Goal: Information Seeking & Learning: Learn about a topic

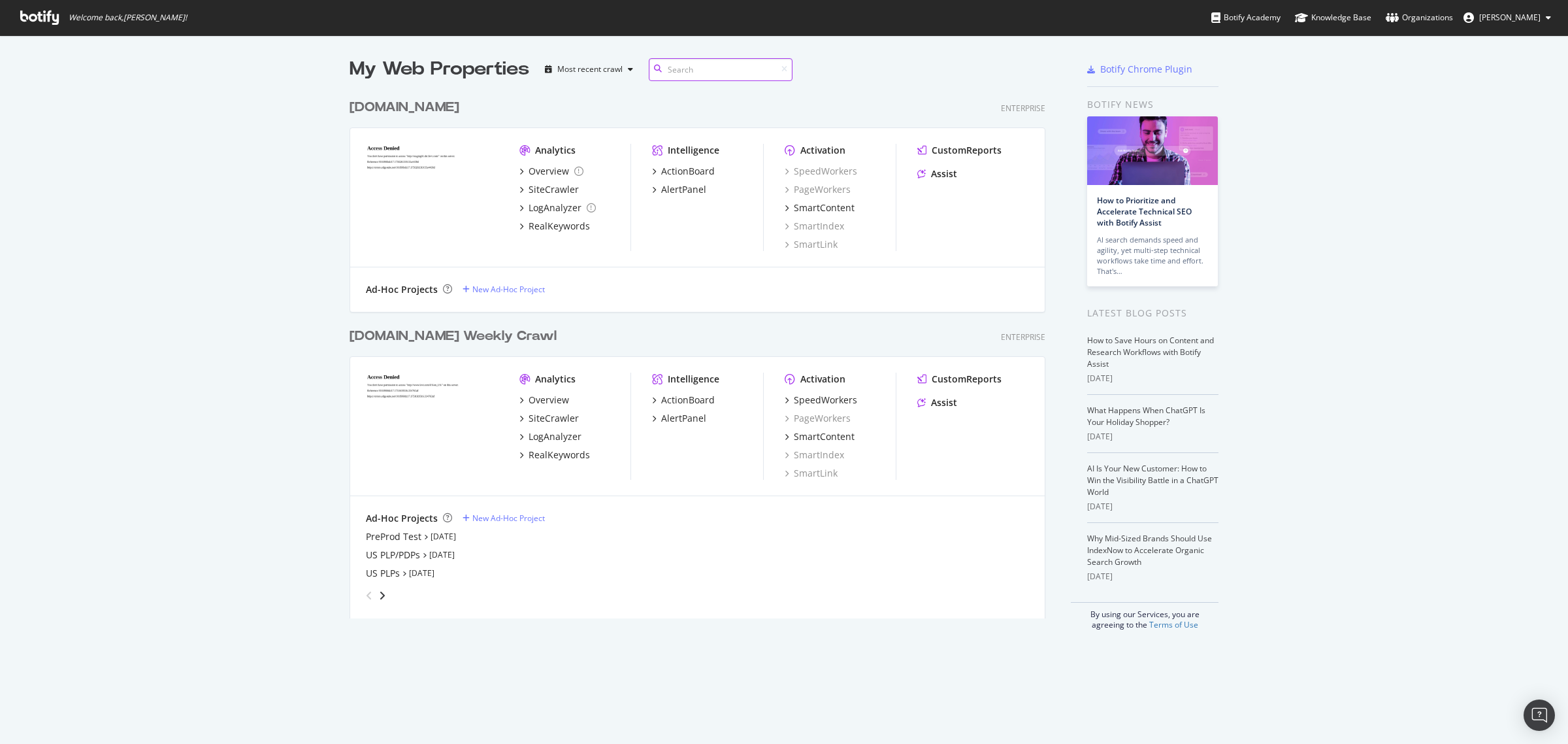
scroll to position [523, 694]
click at [442, 332] on div "[DOMAIN_NAME] Weekly Crawl" at bounding box center [453, 336] width 207 height 19
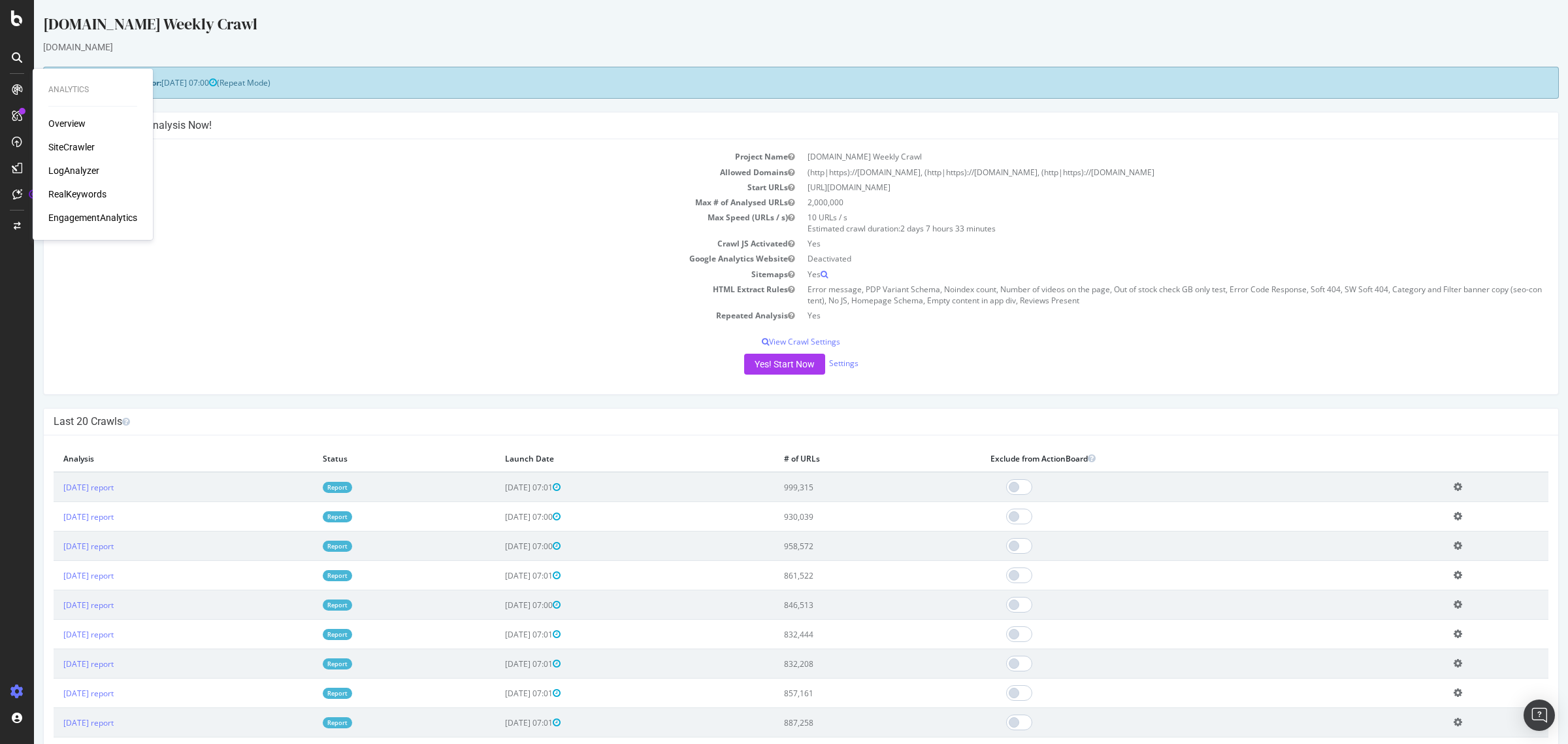
click at [87, 191] on div "RealKeywords" at bounding box center [78, 194] width 58 height 13
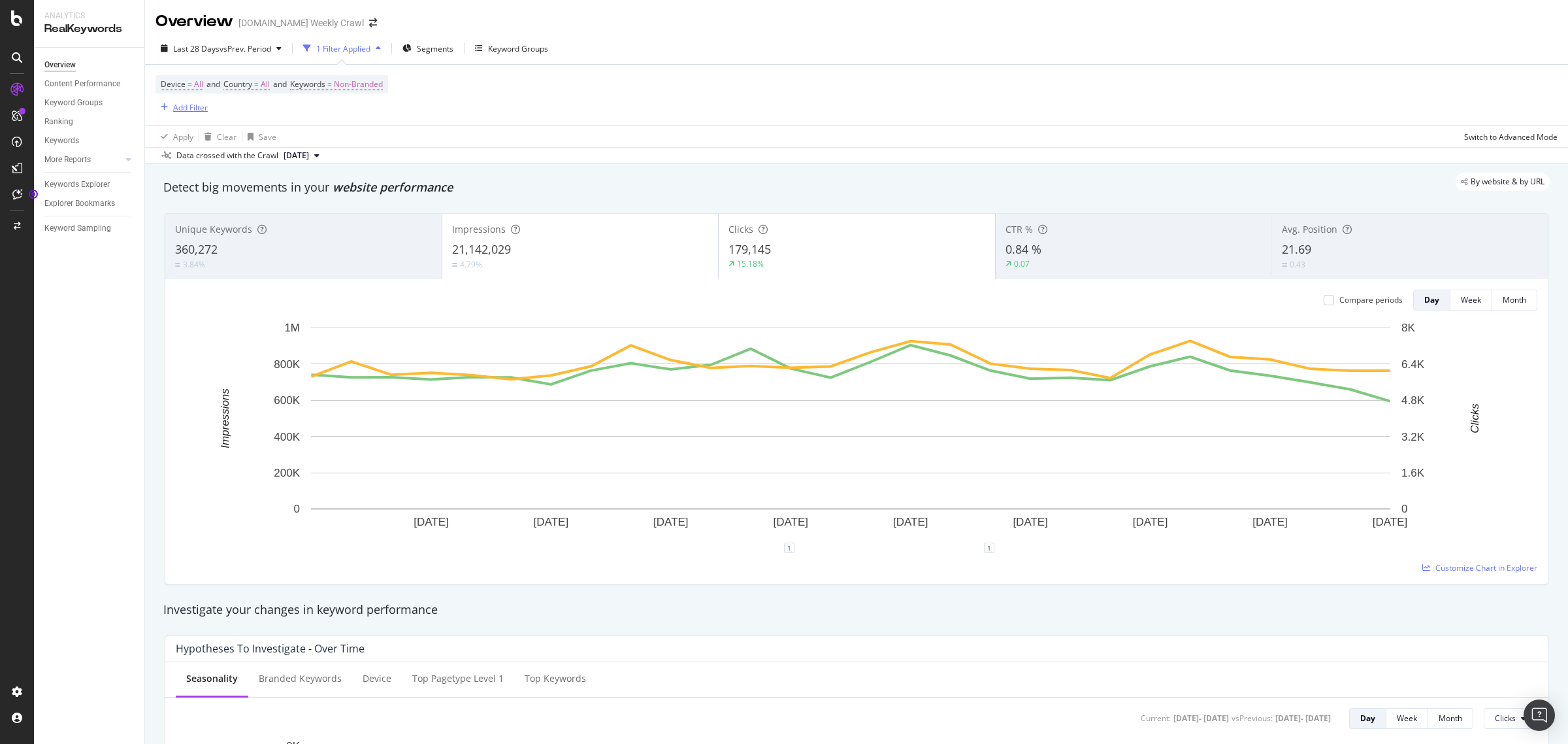
click at [188, 110] on div "Add Filter" at bounding box center [190, 107] width 34 height 11
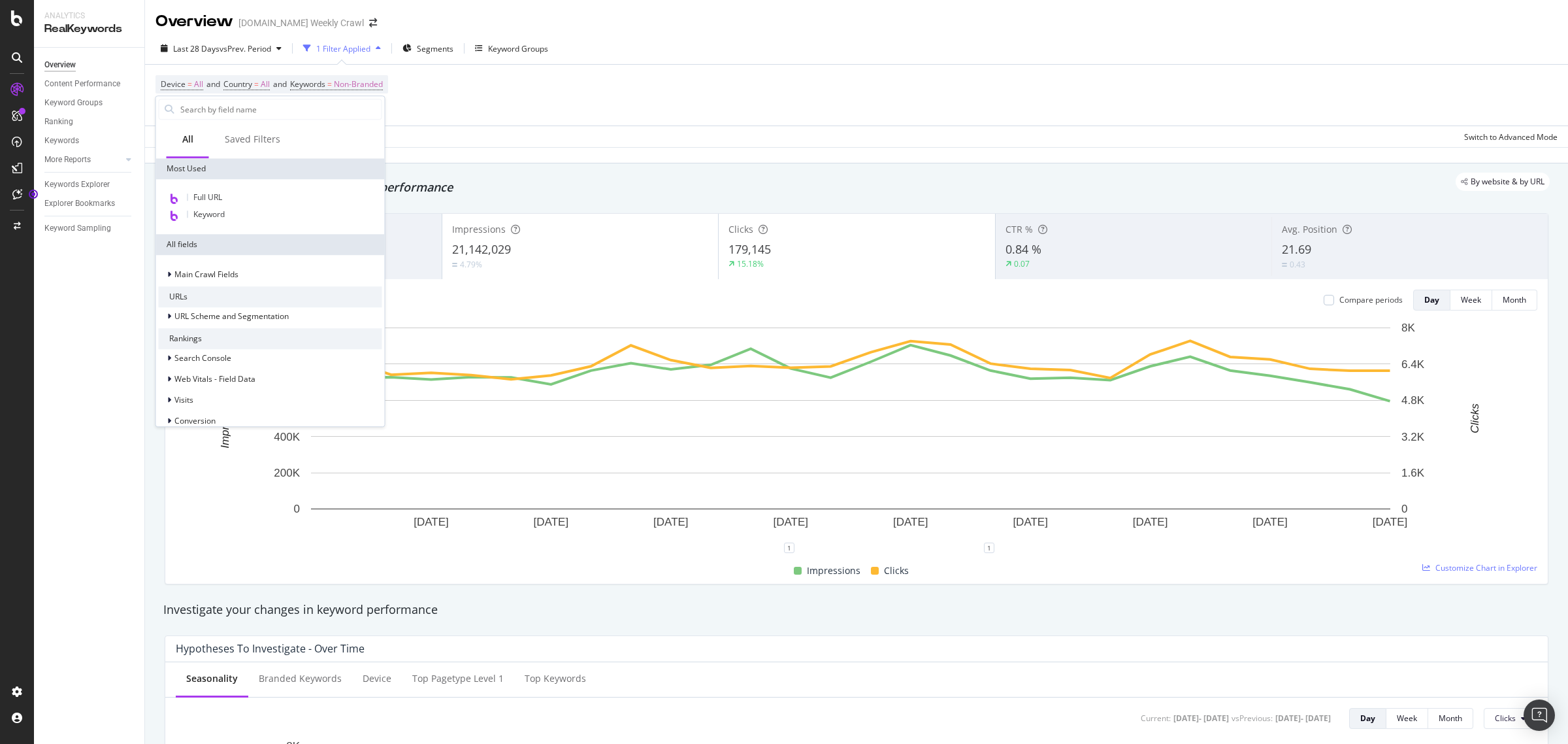
click at [580, 127] on div "Apply Clear Save Switch to Advanced Mode" at bounding box center [857, 136] width 1423 height 22
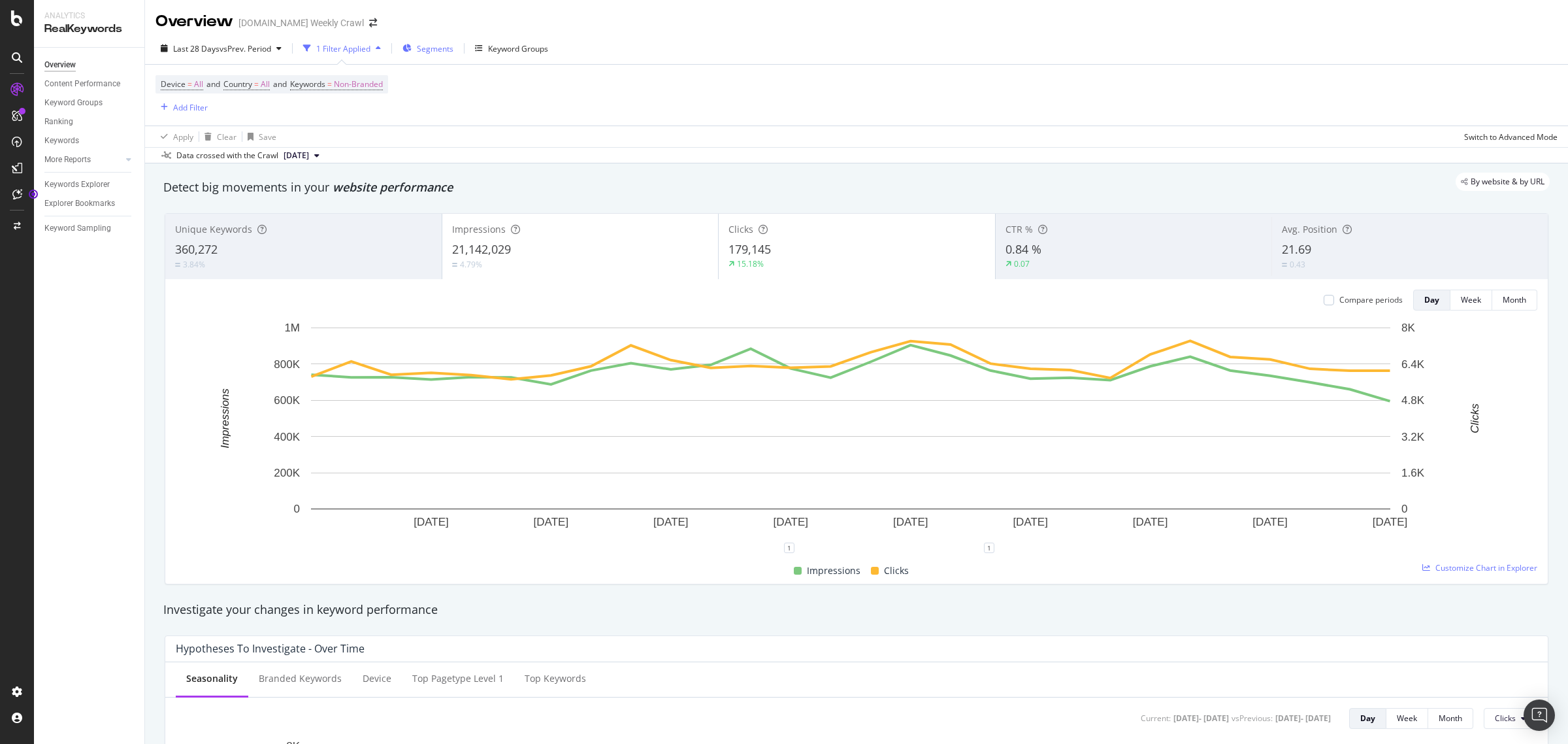
click at [433, 54] on div "Segments" at bounding box center [435, 48] width 36 height 11
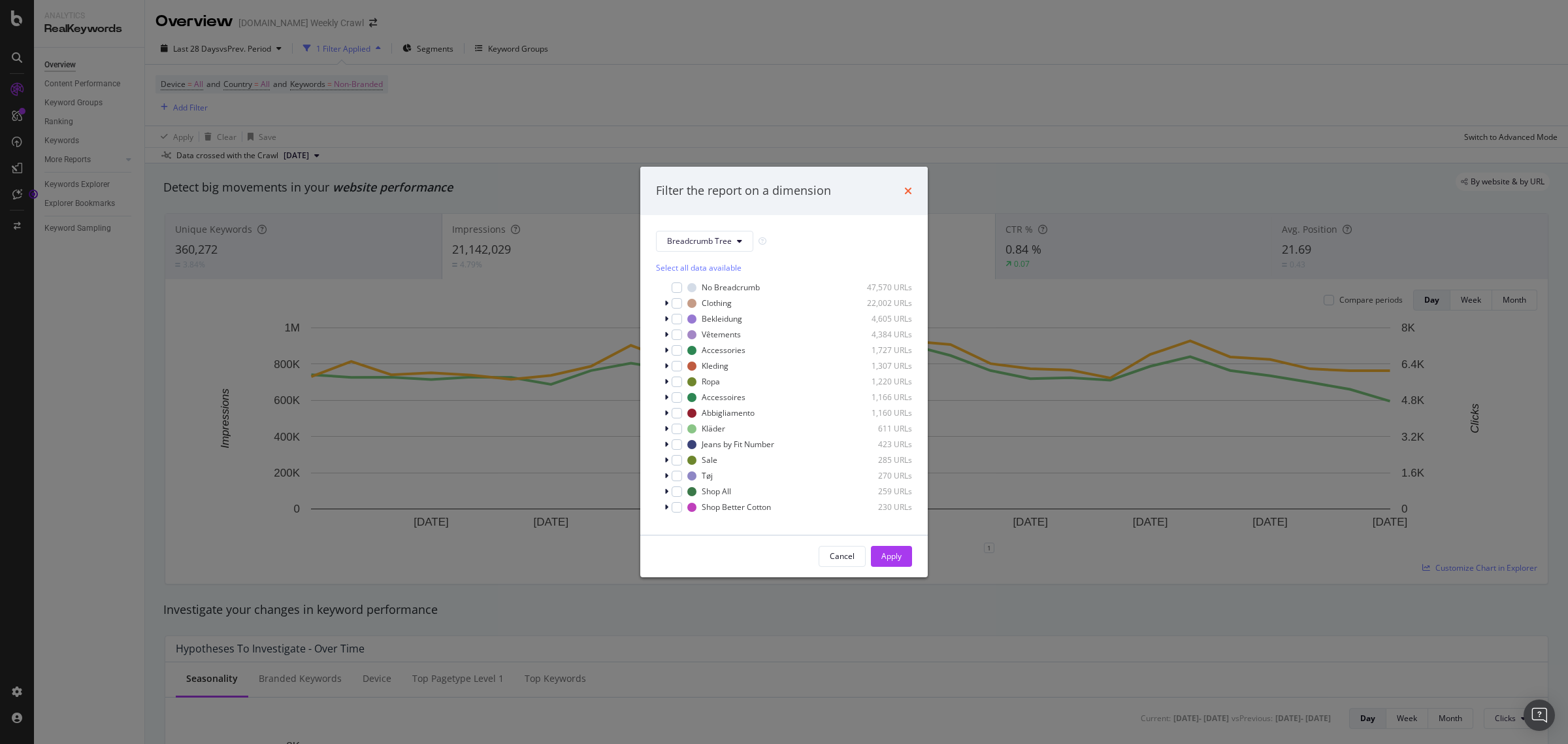
click at [905, 188] on icon "times" at bounding box center [908, 191] width 8 height 11
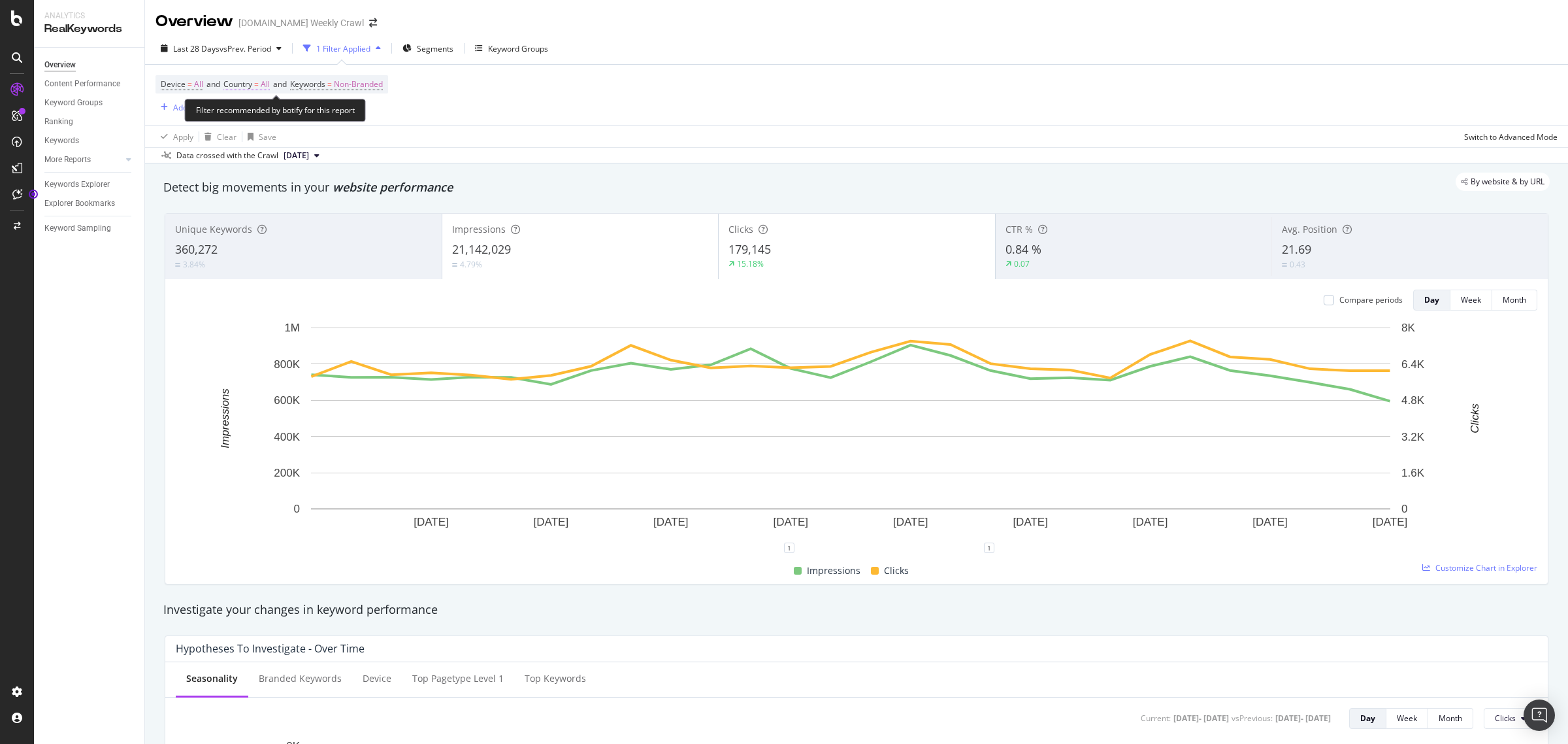
click at [251, 84] on span "Country" at bounding box center [237, 84] width 29 height 11
click at [250, 111] on icon at bounding box center [253, 115] width 9 height 8
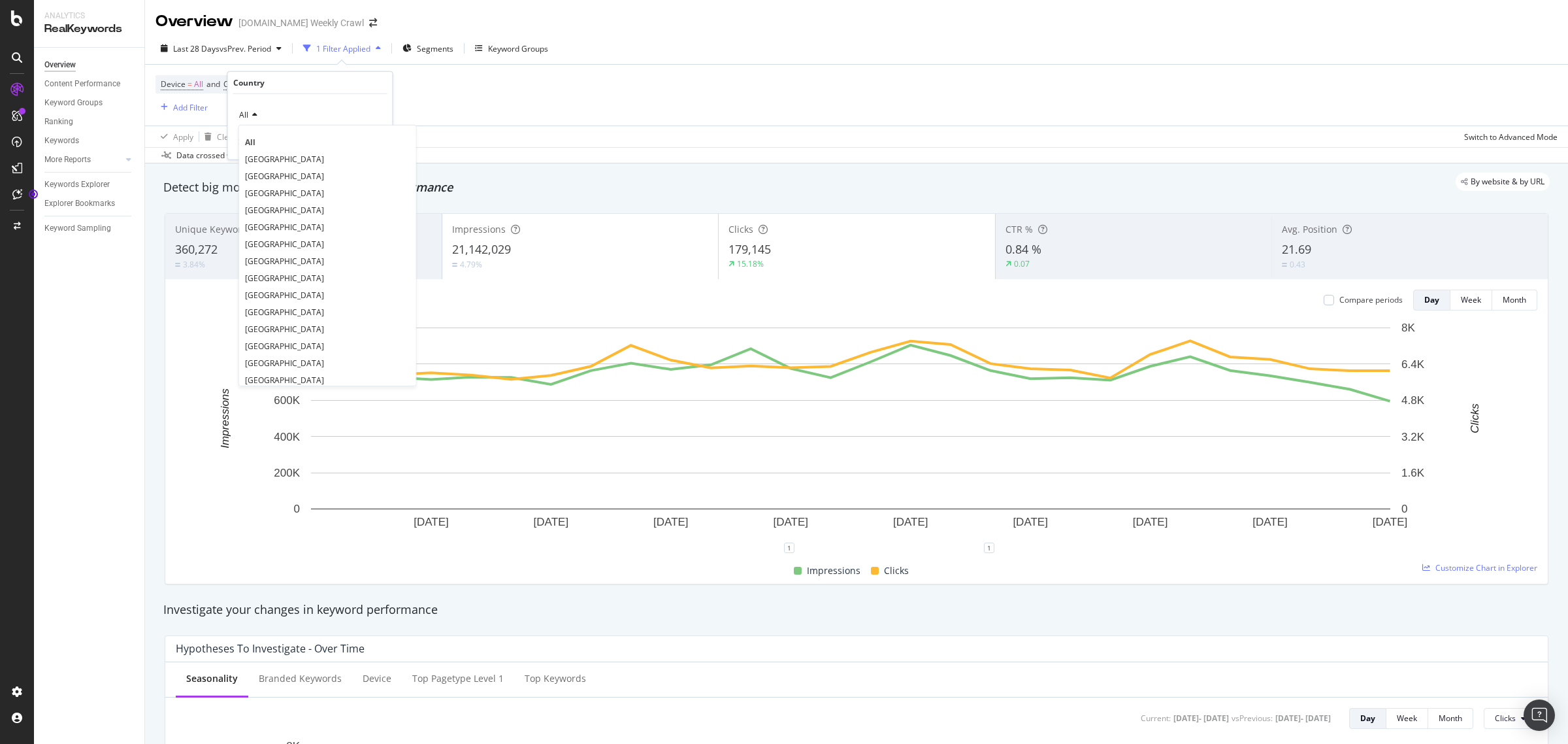
click at [457, 74] on div "Device = All and Country = All and Keywords = Non-Branded Add Filter" at bounding box center [857, 95] width 1402 height 61
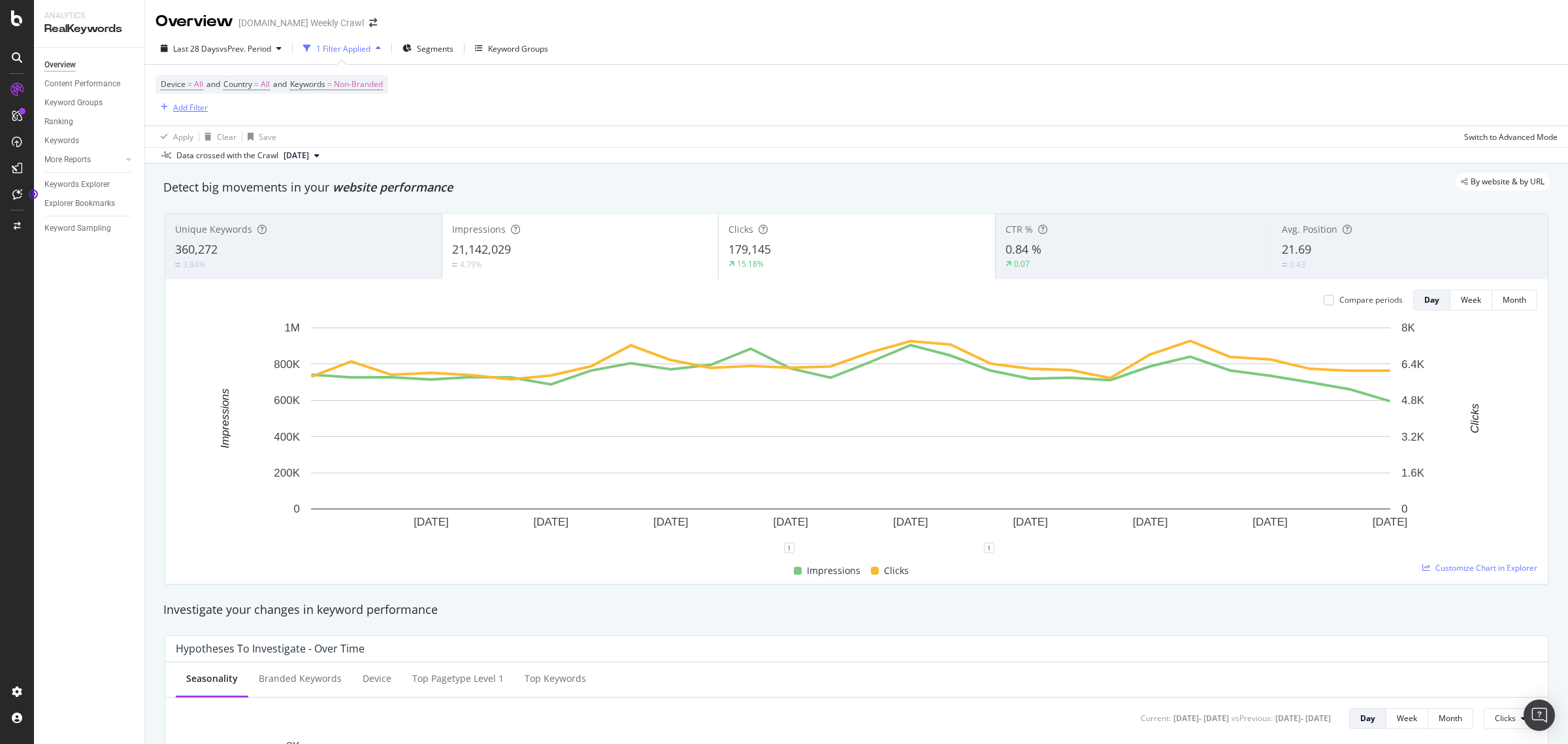
click at [173, 109] on div "Add Filter" at bounding box center [190, 107] width 34 height 11
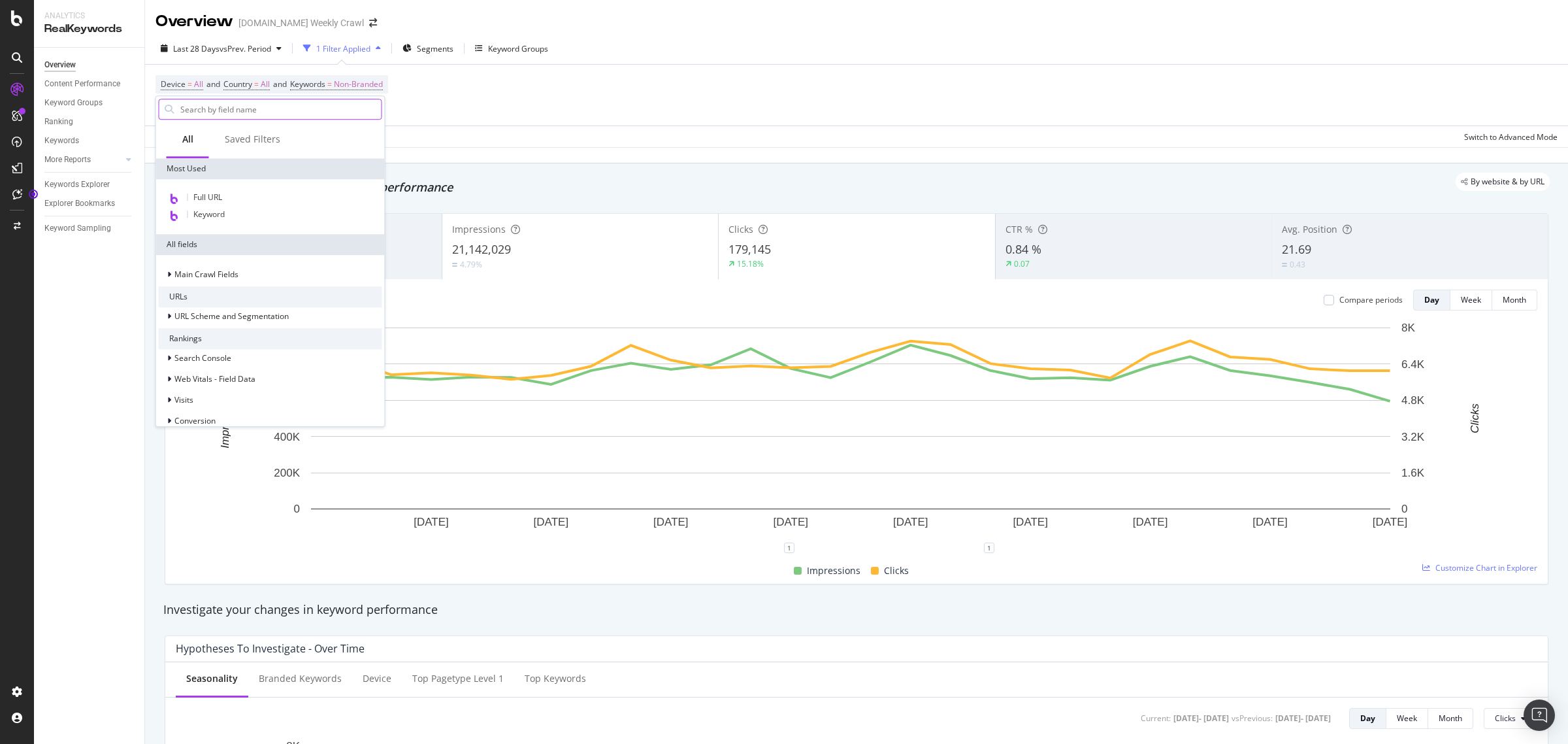
click at [257, 106] on input "text" at bounding box center [280, 109] width 203 height 20
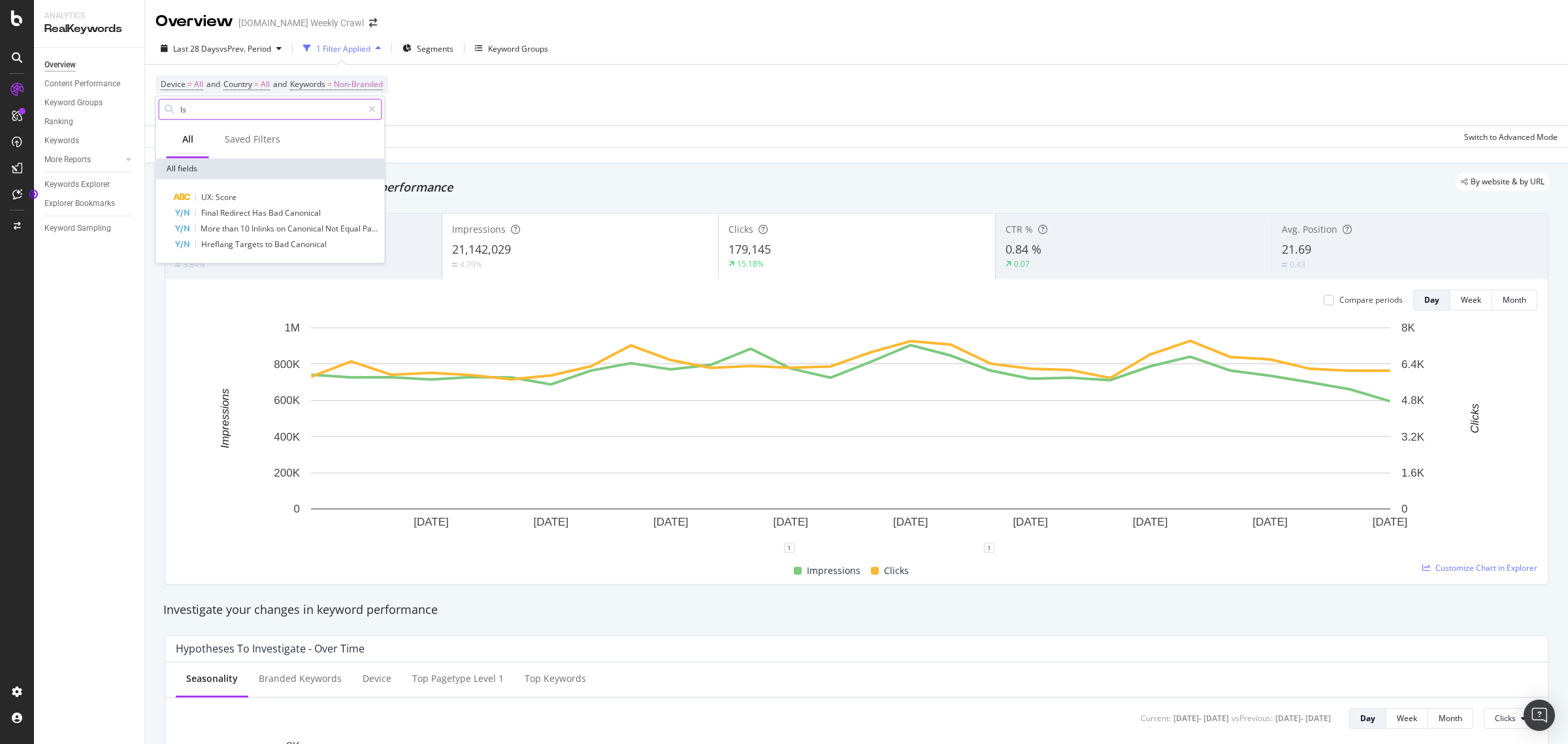
type input "l"
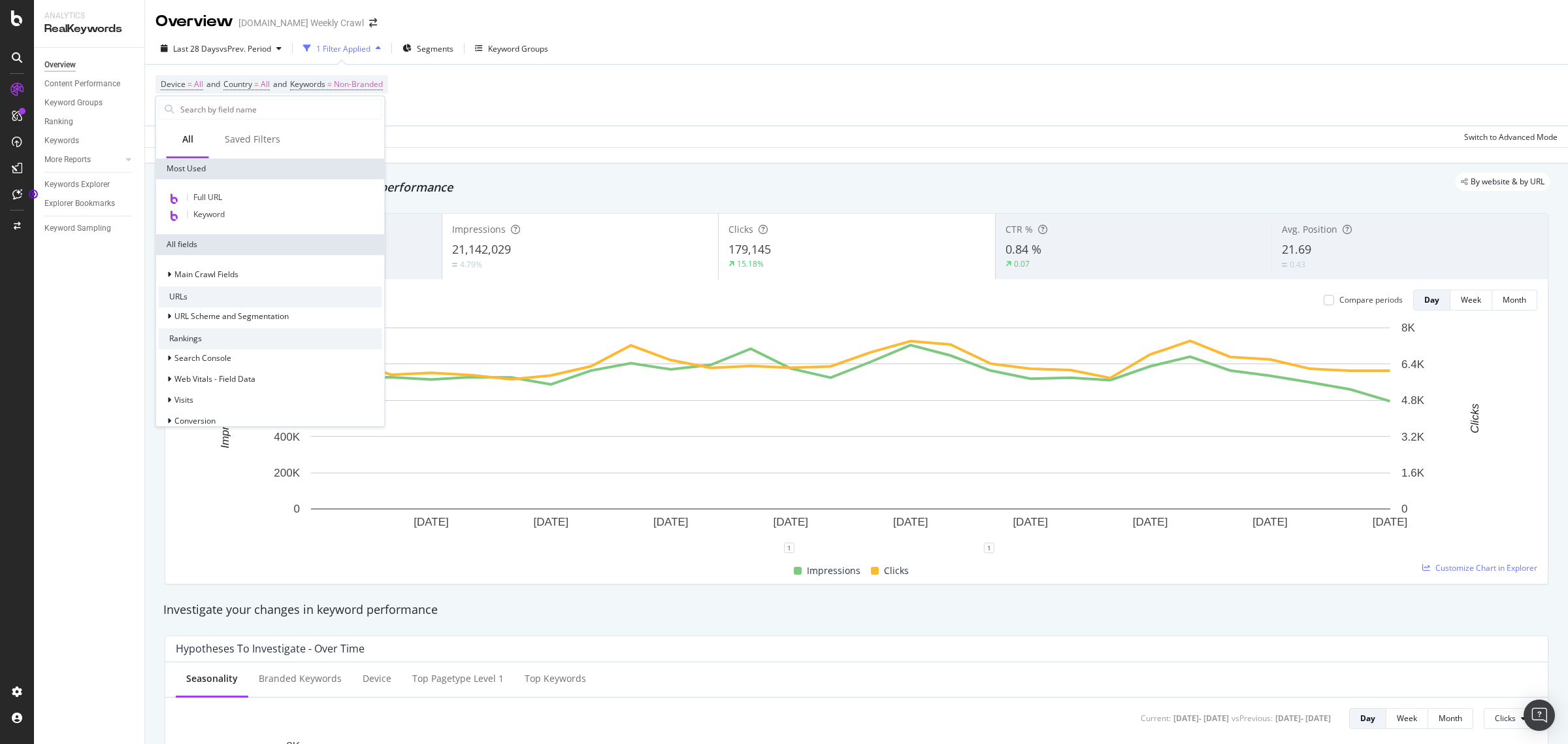
click at [481, 117] on div "Device = All and Country = All and Keywords = Non-Branded Add Filter" at bounding box center [857, 95] width 1402 height 61
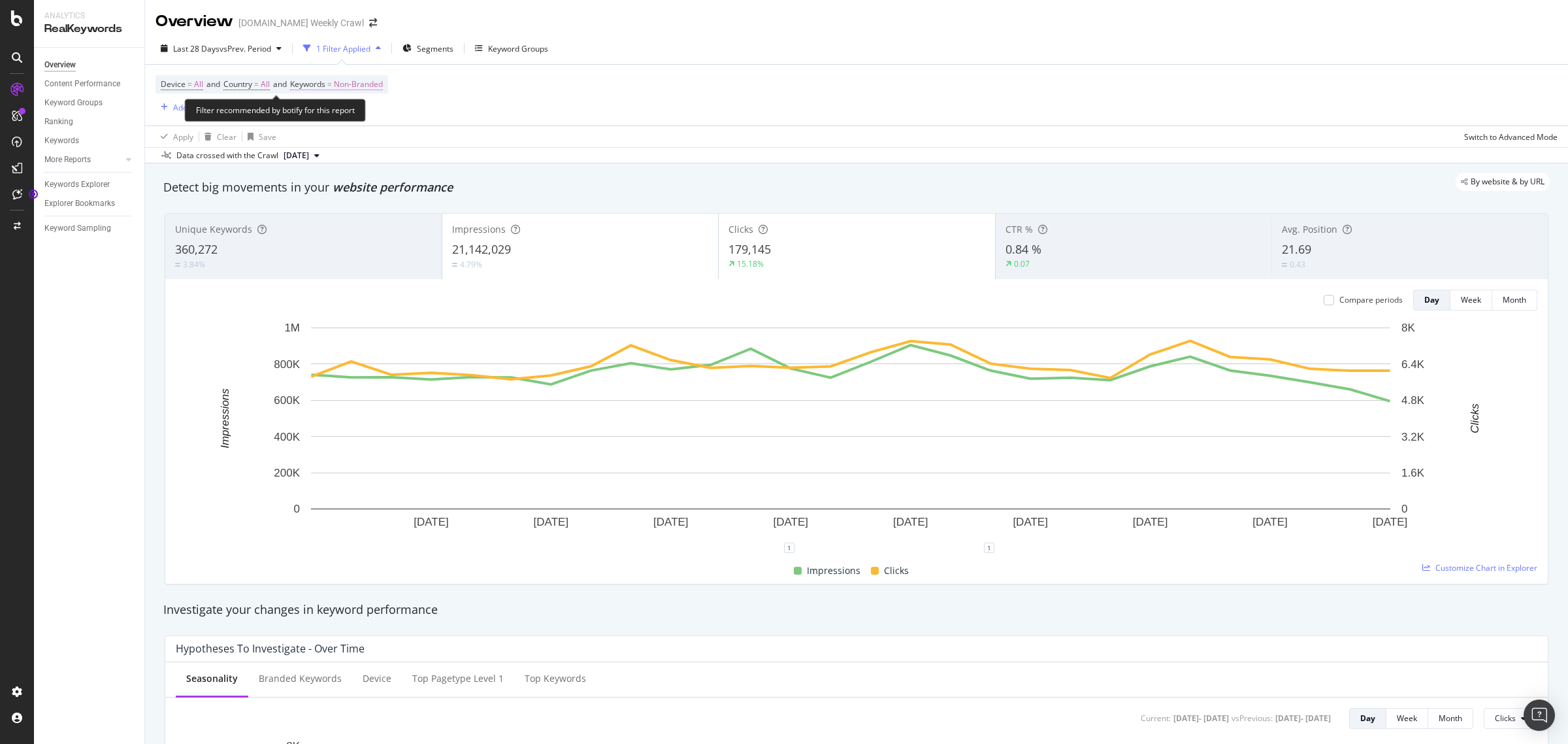
click at [383, 88] on span "Non-Branded" at bounding box center [359, 84] width 49 height 19
drag, startPoint x: 381, startPoint y: 119, endPoint x: 368, endPoint y: 117, distance: 13.2
click at [380, 119] on div "Non-Branded" at bounding box center [381, 115] width 144 height 21
click at [367, 117] on div "button" at bounding box center [371, 115] width 16 height 8
click at [621, 103] on div "Device = All and Country = All and Keywords = Non-Branded Add Filter" at bounding box center [857, 95] width 1402 height 61
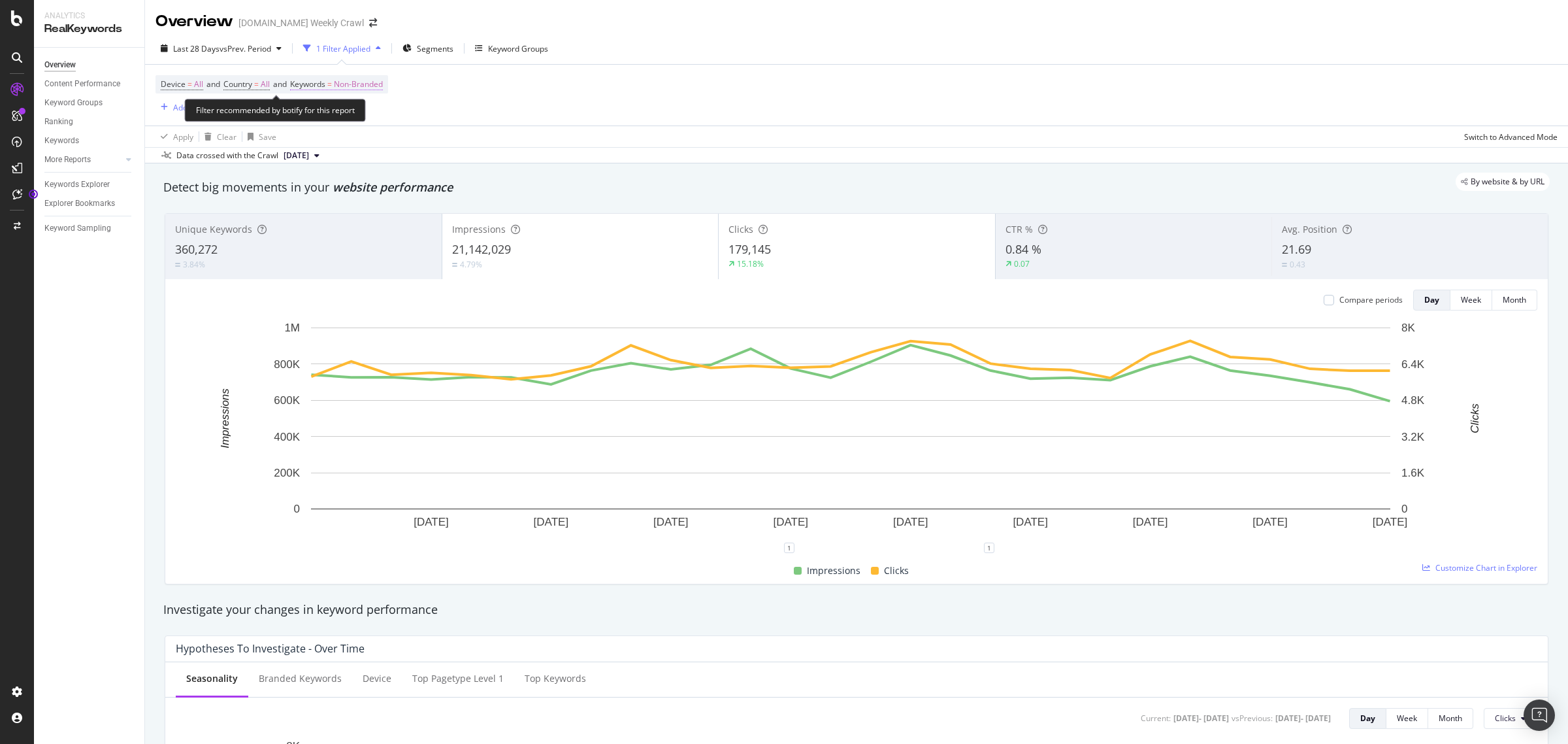
click at [363, 86] on span "Non-Branded" at bounding box center [359, 84] width 49 height 19
click at [325, 145] on div "Cancel" at bounding box center [332, 142] width 25 height 11
click at [358, 80] on span "Non-Branded" at bounding box center [359, 84] width 49 height 19
click at [360, 113] on span "Non-Branded" at bounding box center [336, 115] width 54 height 11
click at [344, 212] on span "All" at bounding box center [387, 217] width 133 height 12
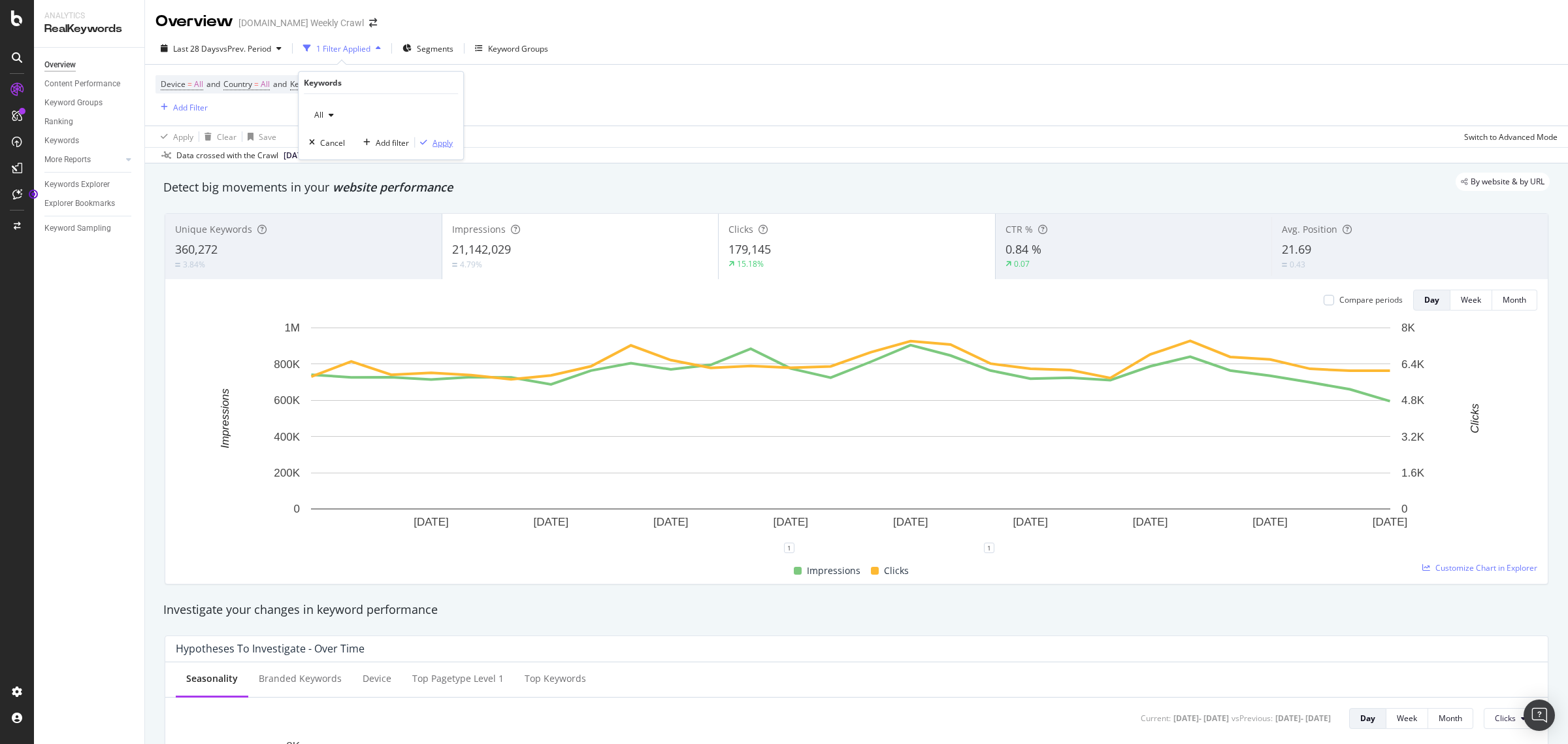
click at [444, 145] on div "Apply" at bounding box center [442, 142] width 21 height 11
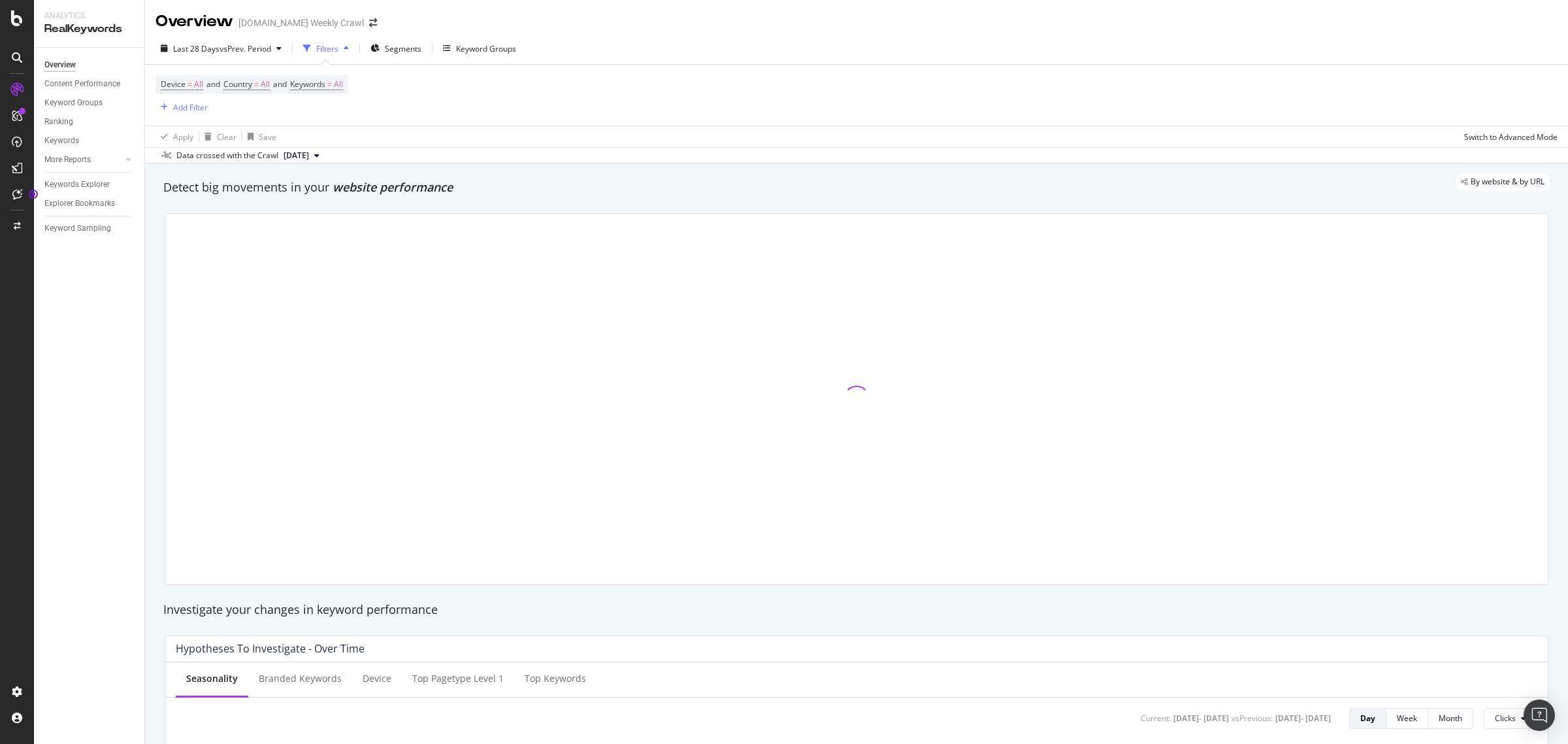
click at [343, 52] on div "button" at bounding box center [347, 48] width 16 height 8
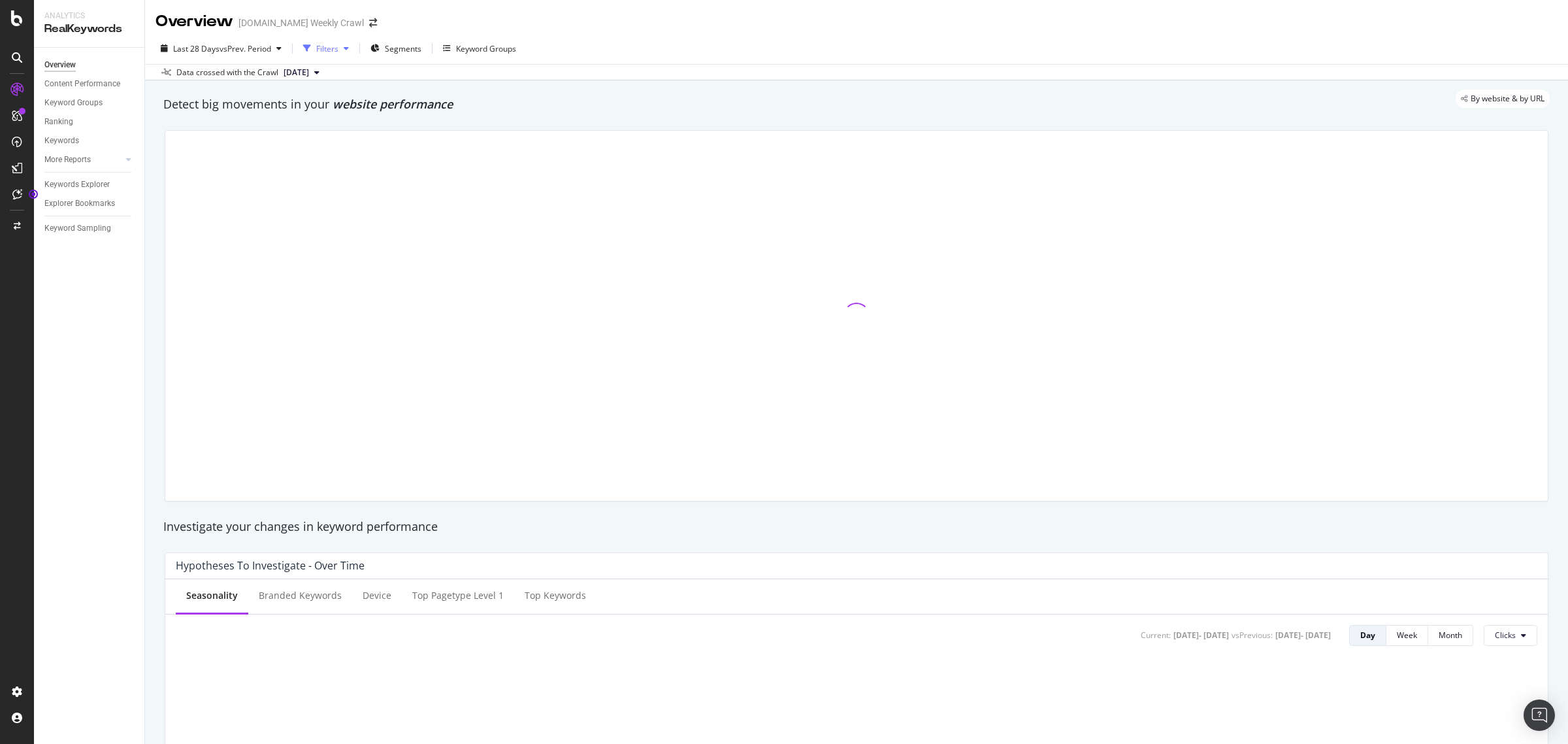
click at [335, 49] on div "Filters" at bounding box center [328, 48] width 23 height 11
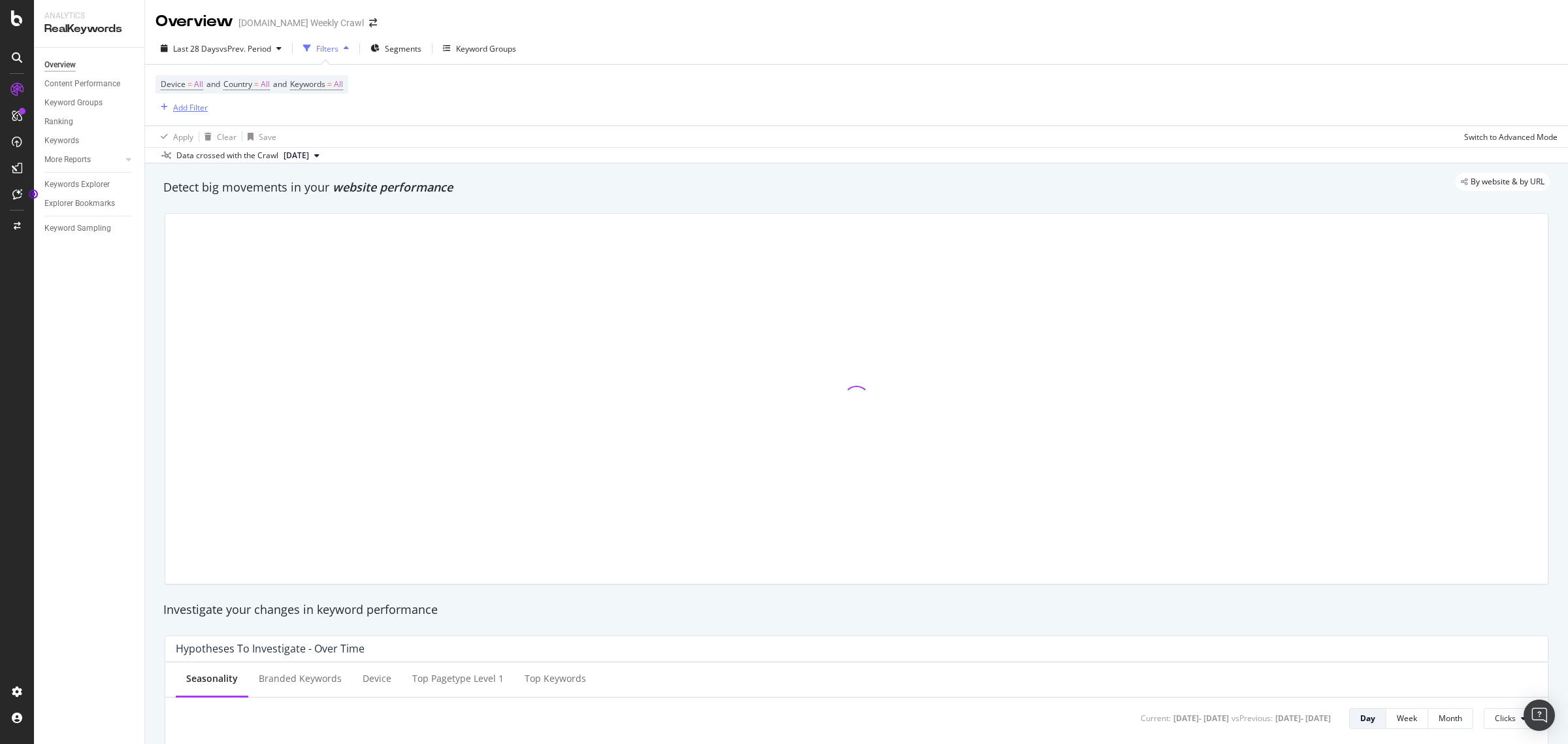
click at [195, 112] on div "Add Filter" at bounding box center [190, 107] width 34 height 11
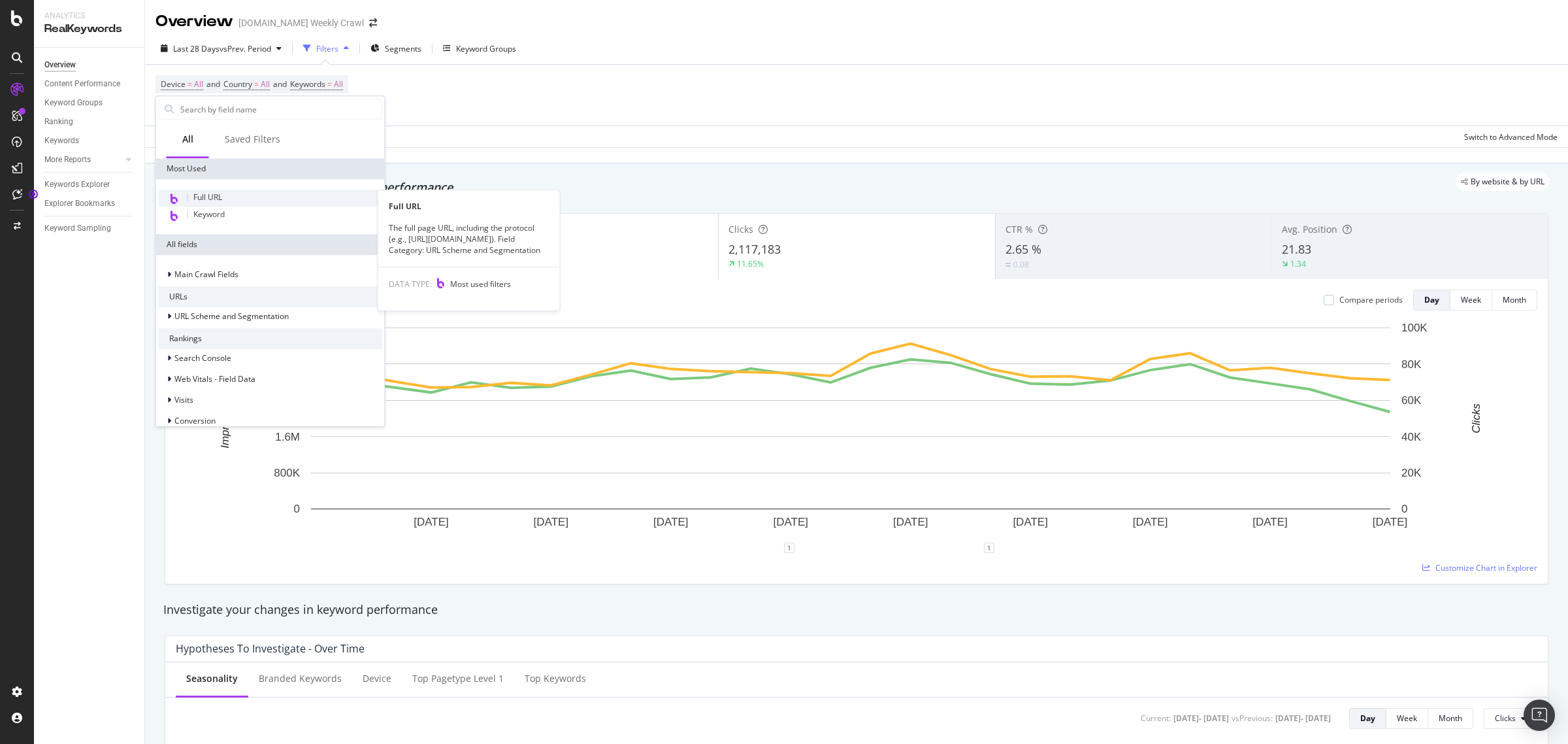
click at [229, 195] on div "Full URL" at bounding box center [271, 198] width 223 height 17
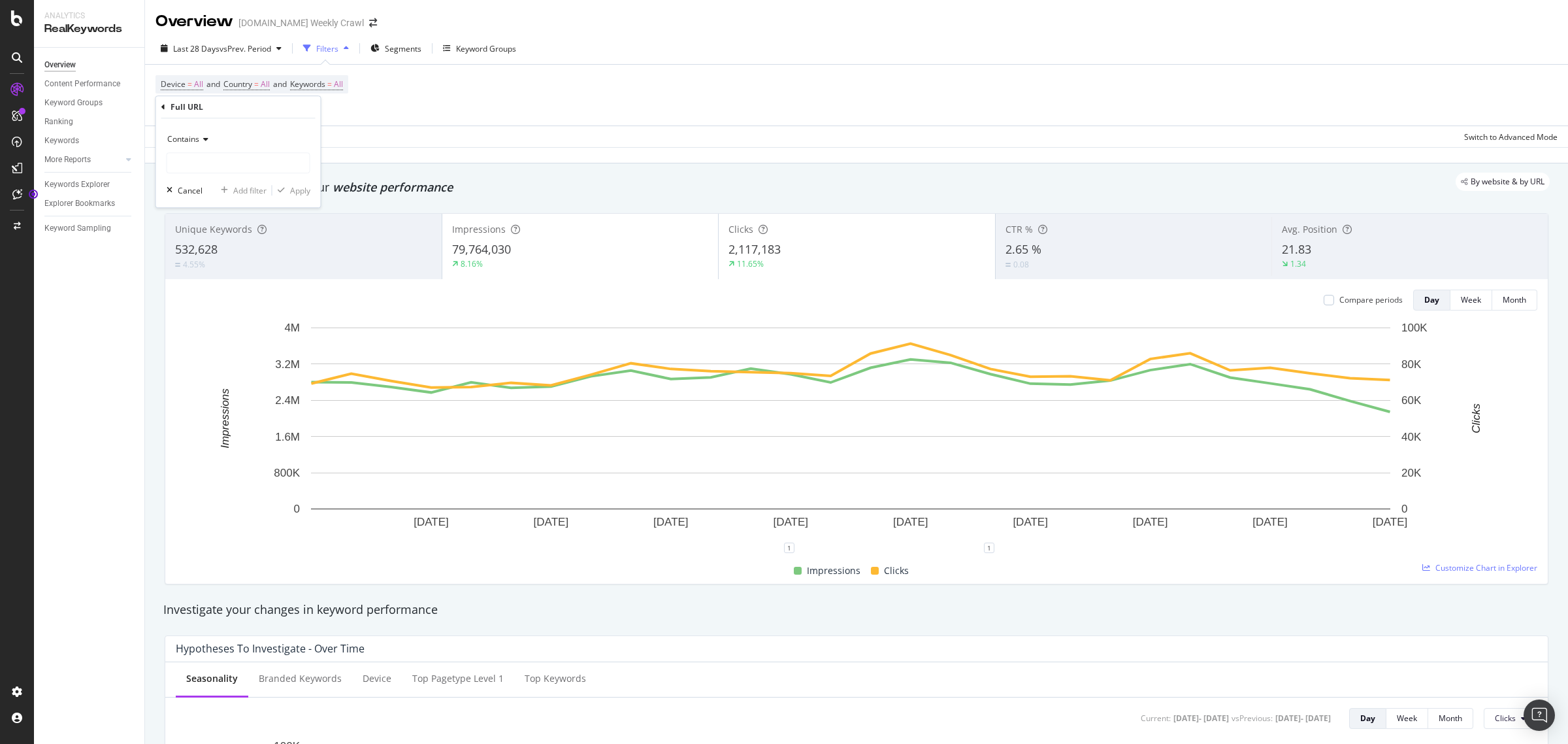
click at [196, 144] on span "Contains" at bounding box center [183, 139] width 32 height 11
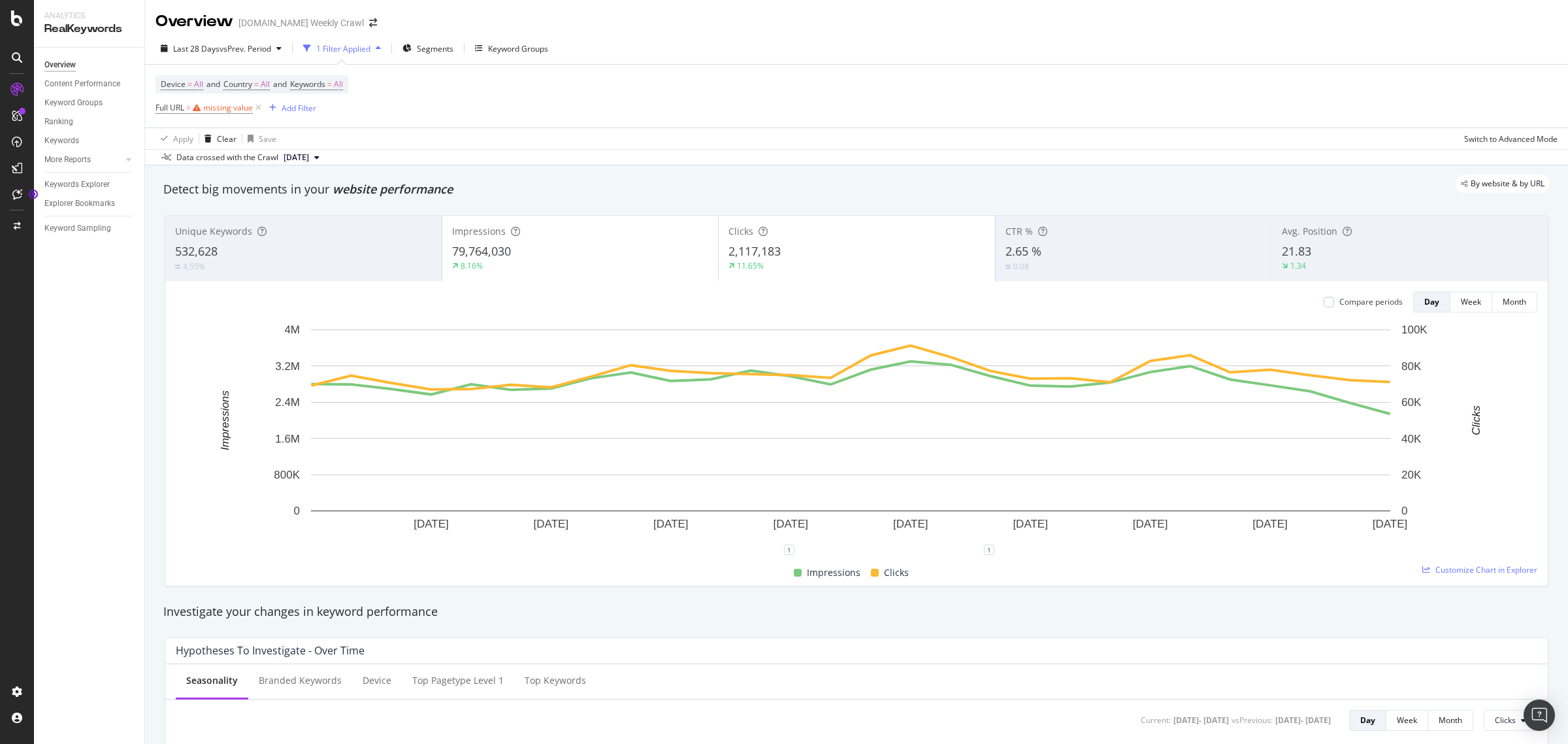
click at [439, 139] on div "Apply Clear Save Switch to Advanced Mode" at bounding box center [857, 138] width 1423 height 22
click at [261, 108] on icon at bounding box center [258, 108] width 11 height 13
click at [167, 101] on div "Add Filter" at bounding box center [182, 107] width 52 height 15
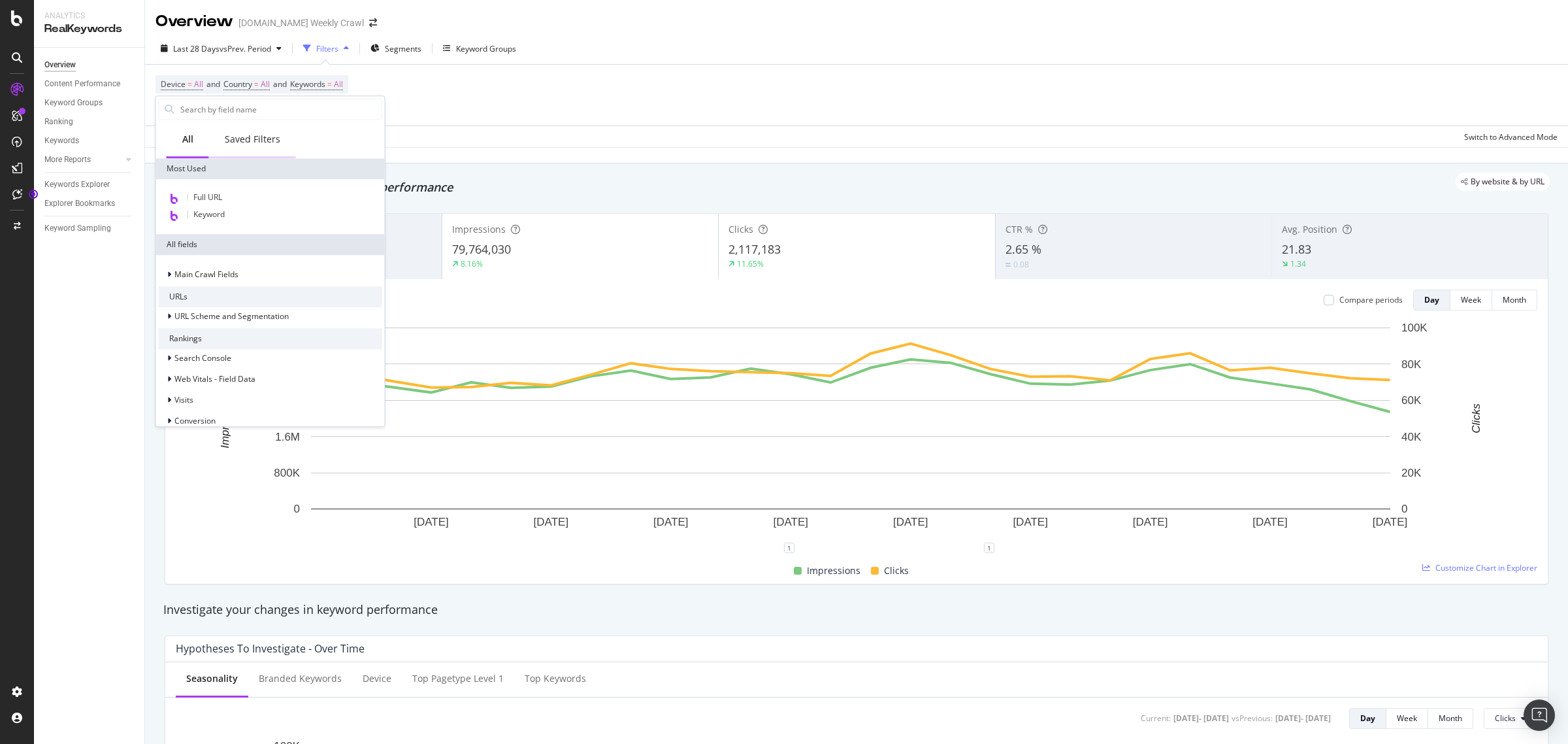
click at [256, 147] on div "Saved Filters" at bounding box center [252, 140] width 87 height 36
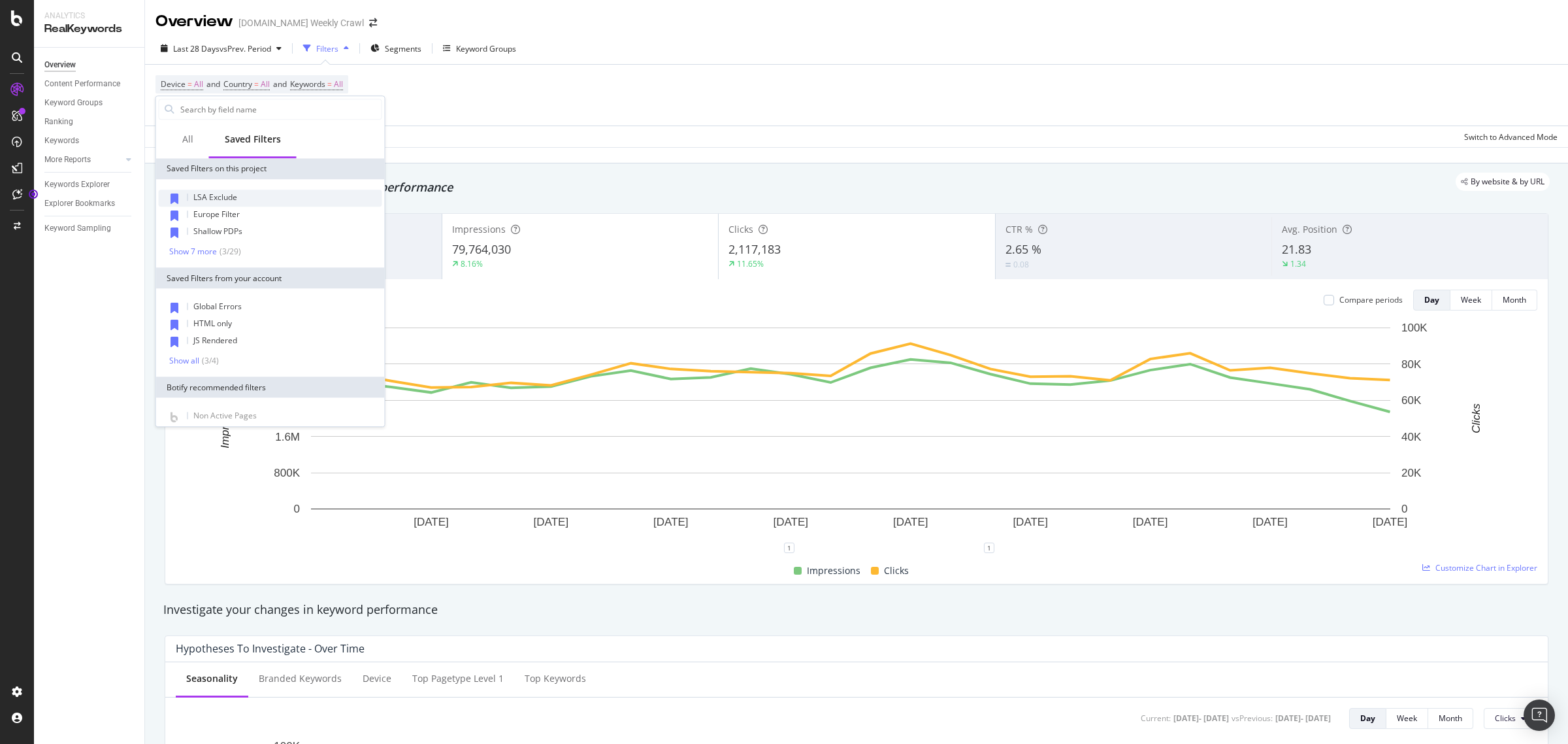
click at [229, 200] on span "LSA Exclude" at bounding box center [215, 197] width 44 height 11
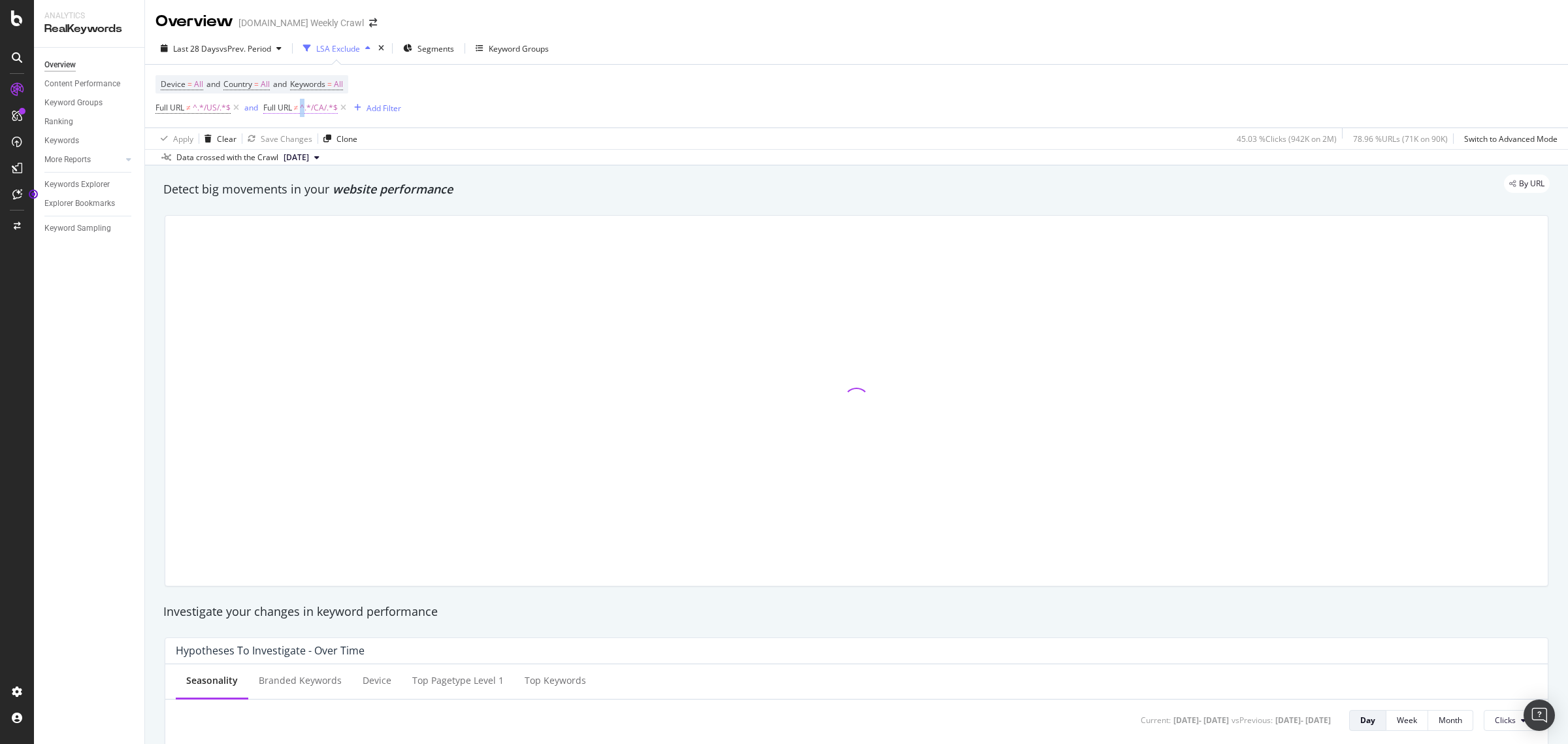
click at [304, 102] on span "^.*/CA/.*$" at bounding box center [318, 108] width 38 height 19
click at [623, 119] on div "Device = All and Country = All and Keywords = All Full URL ≠ ^.*/US/.*$ and Ful…" at bounding box center [857, 96] width 1402 height 63
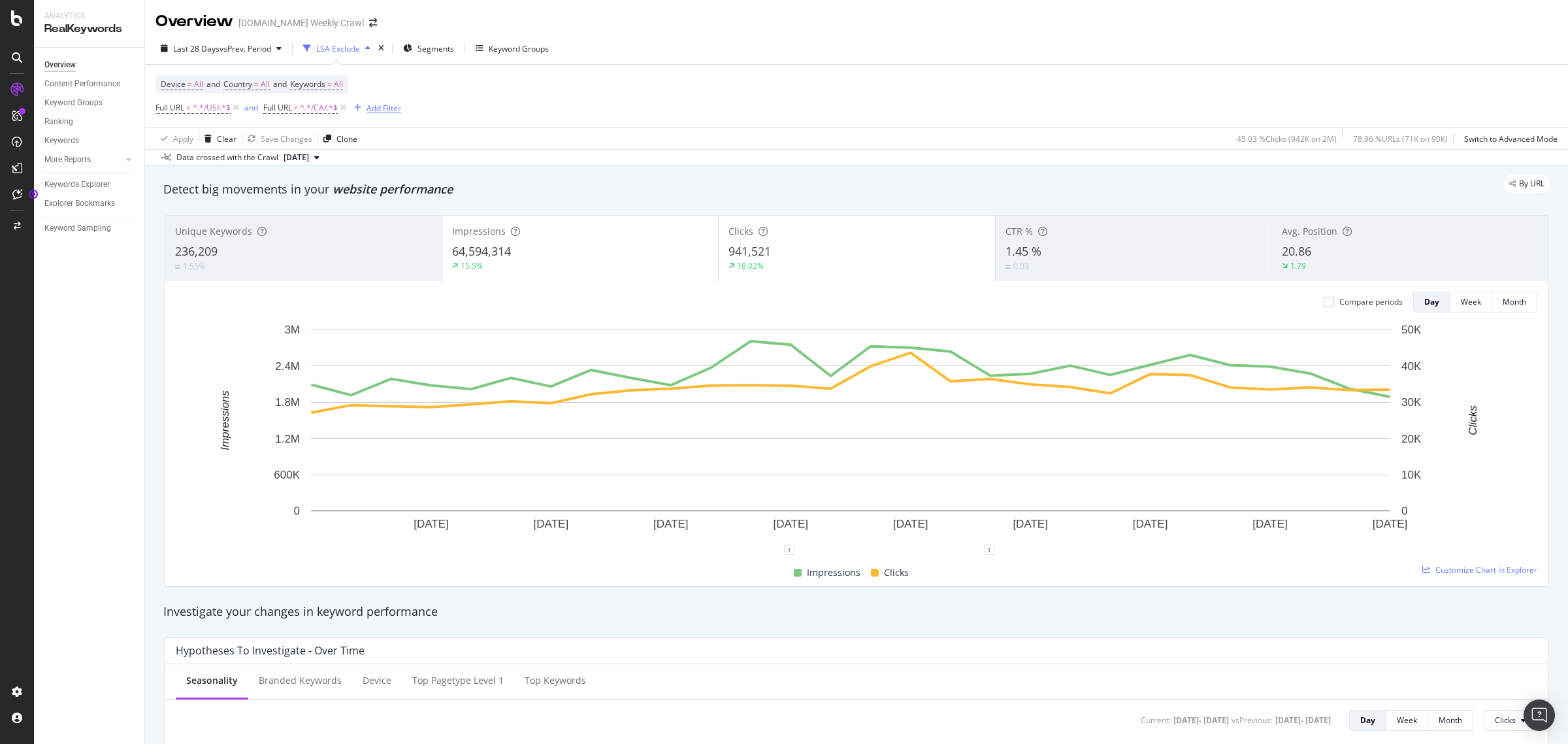
click at [379, 107] on div "Add Filter" at bounding box center [384, 108] width 34 height 11
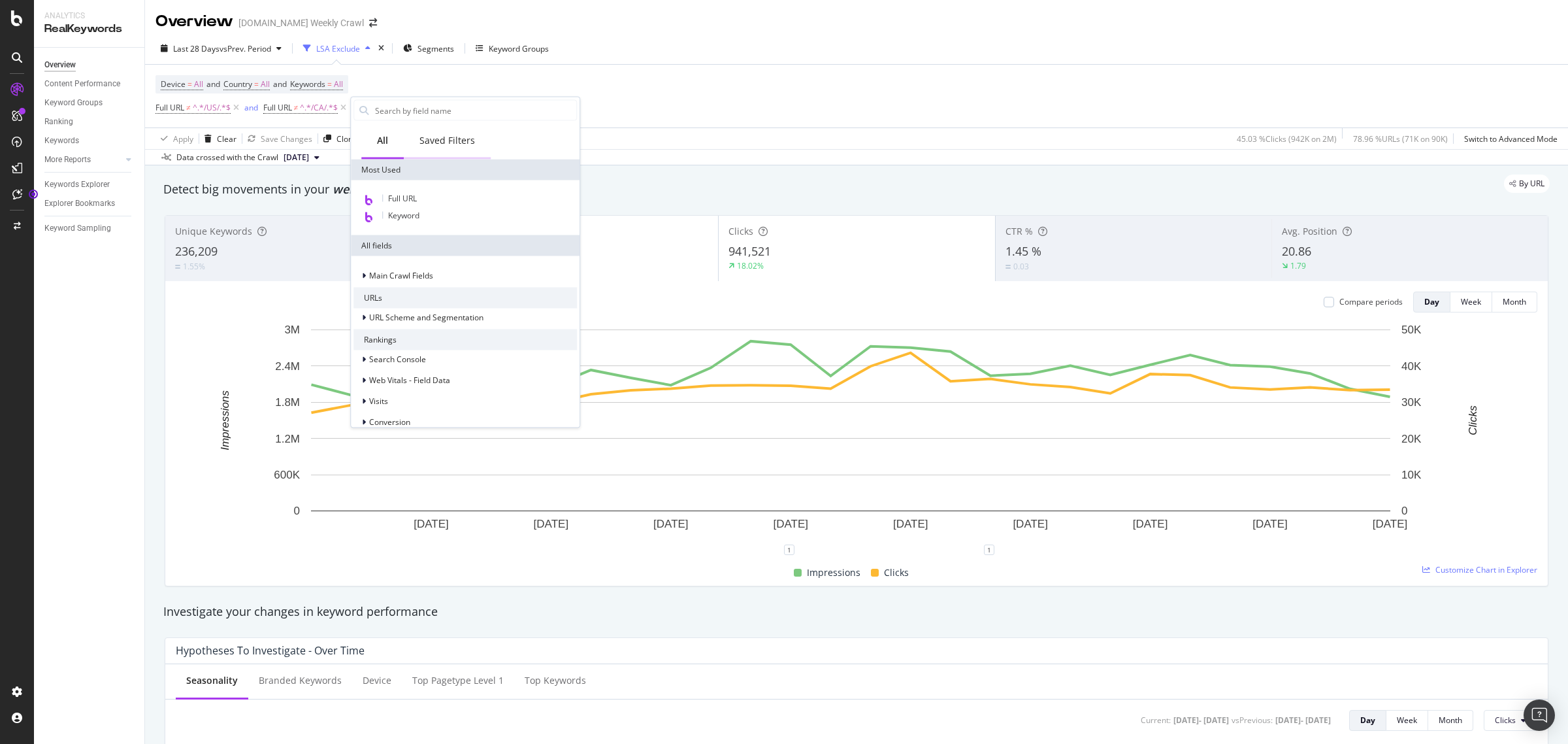
click at [457, 141] on div "Saved Filters" at bounding box center [448, 141] width 56 height 13
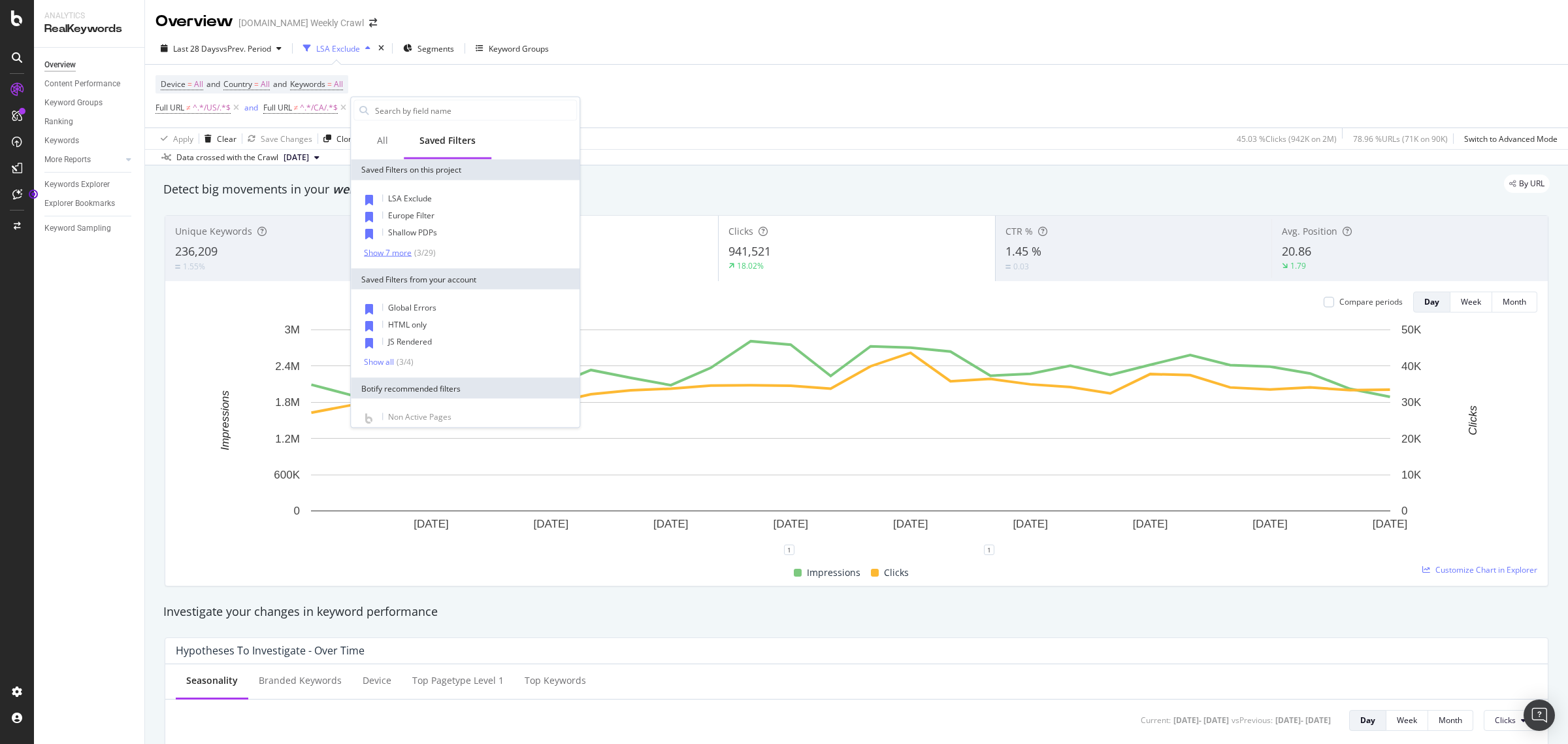
click at [387, 249] on div "Show 7 more" at bounding box center [388, 253] width 48 height 9
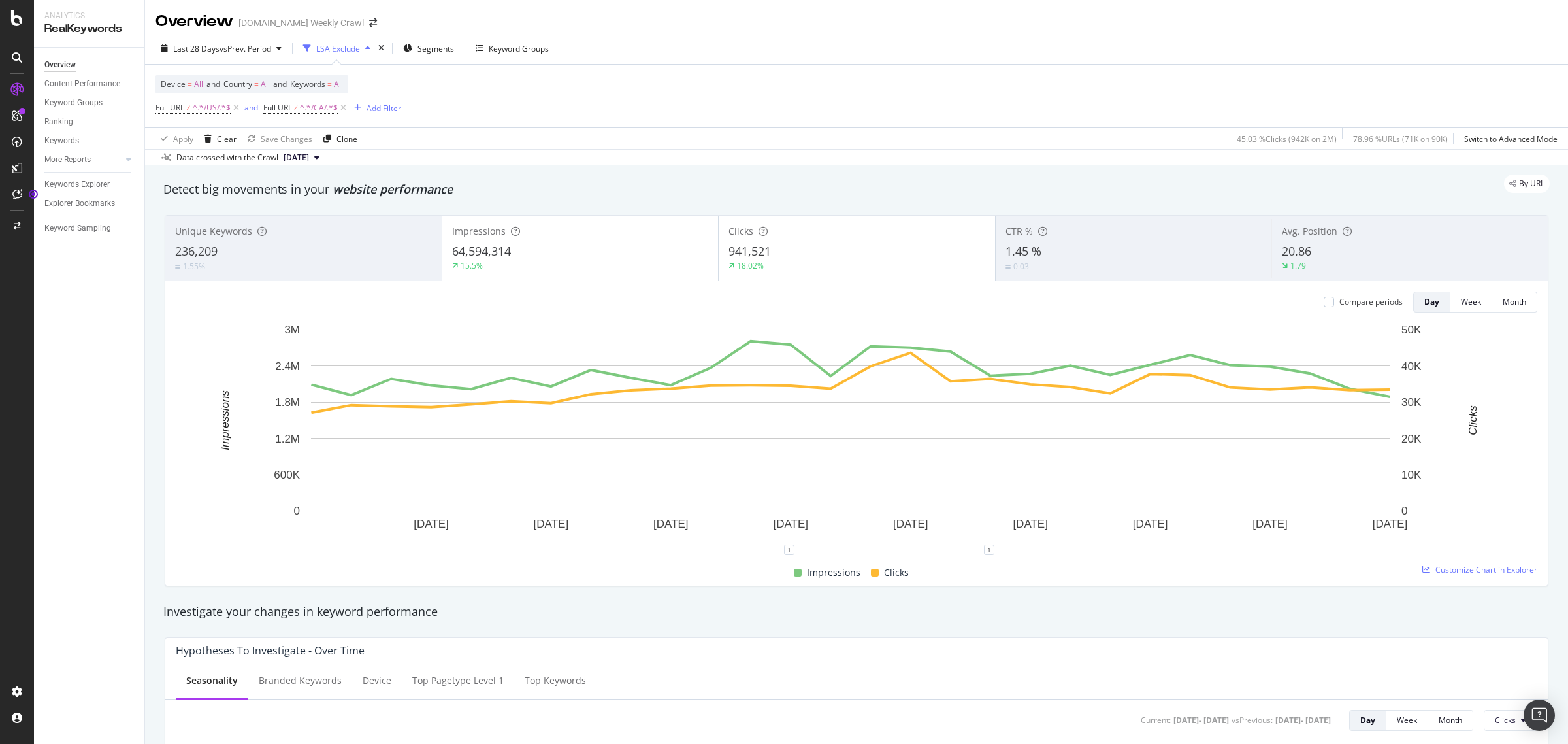
click at [802, 76] on div "Device = All and Country = All and Keywords = All Full URL ≠ ^.*/US/.*$ and Ful…" at bounding box center [857, 96] width 1402 height 63
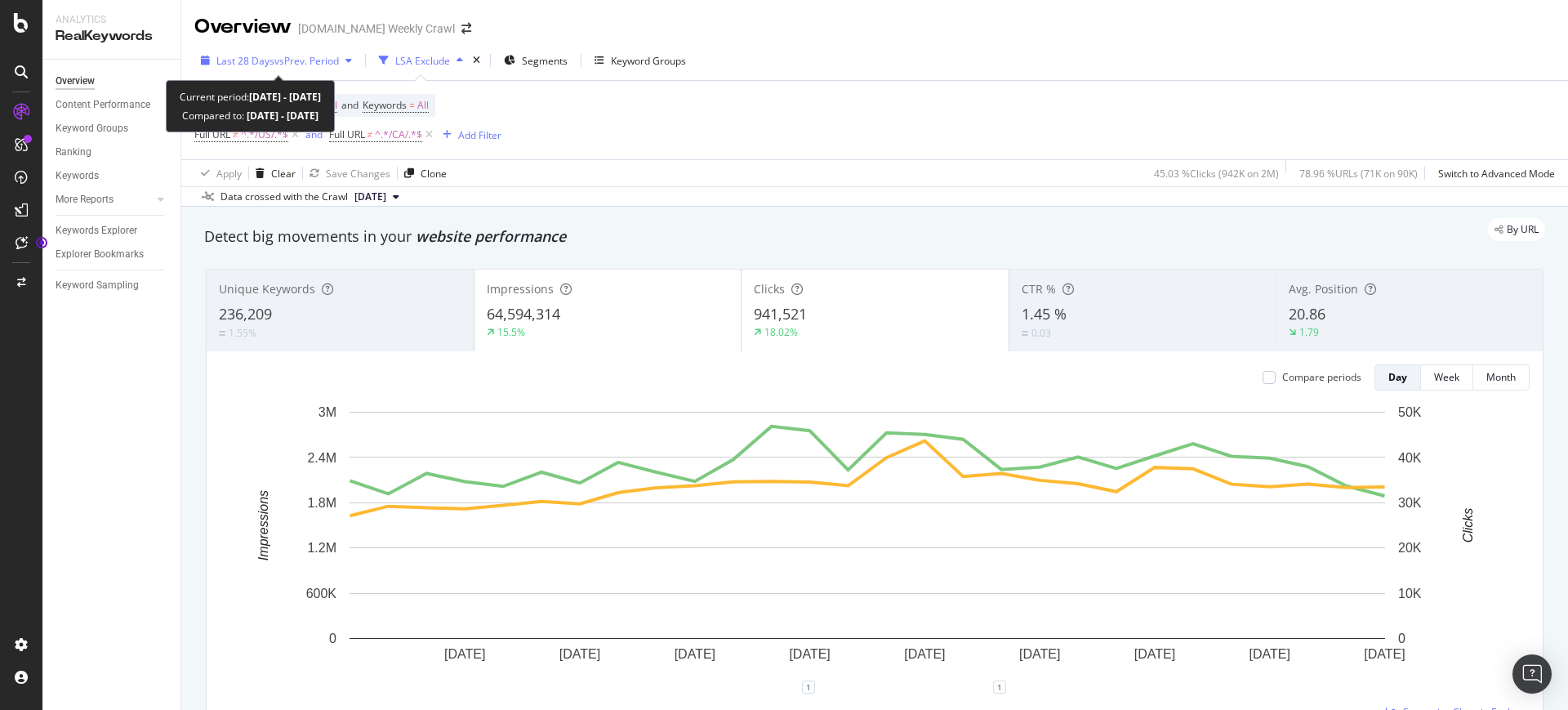
click at [303, 50] on div "Last 28 Days vs Prev. Period" at bounding box center [277, 60] width 164 height 25
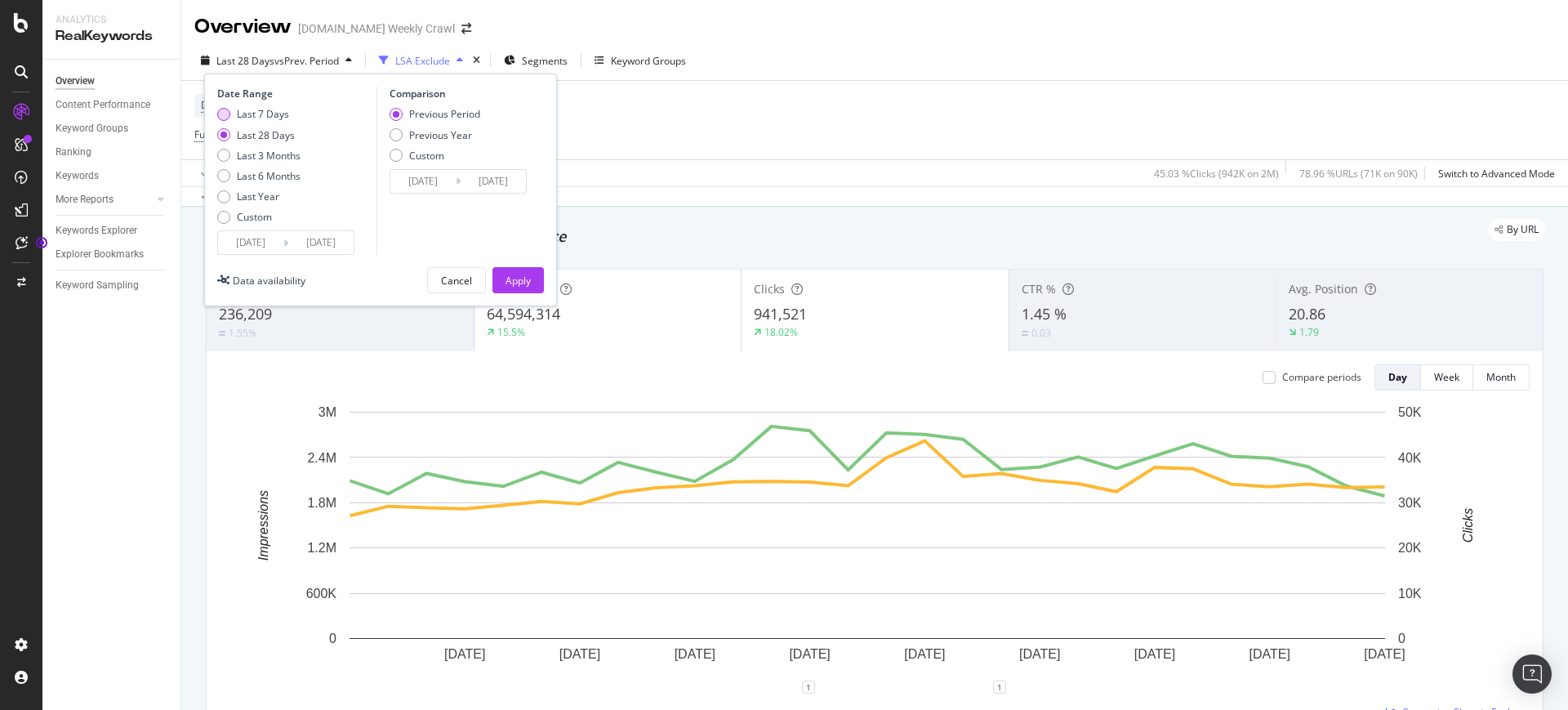
click at [229, 113] on div "Last 7 Days" at bounding box center [224, 114] width 13 height 13
type input "[DATE]"
click at [398, 127] on div "Previous Period Previous Year Custom" at bounding box center [434, 138] width 90 height 61
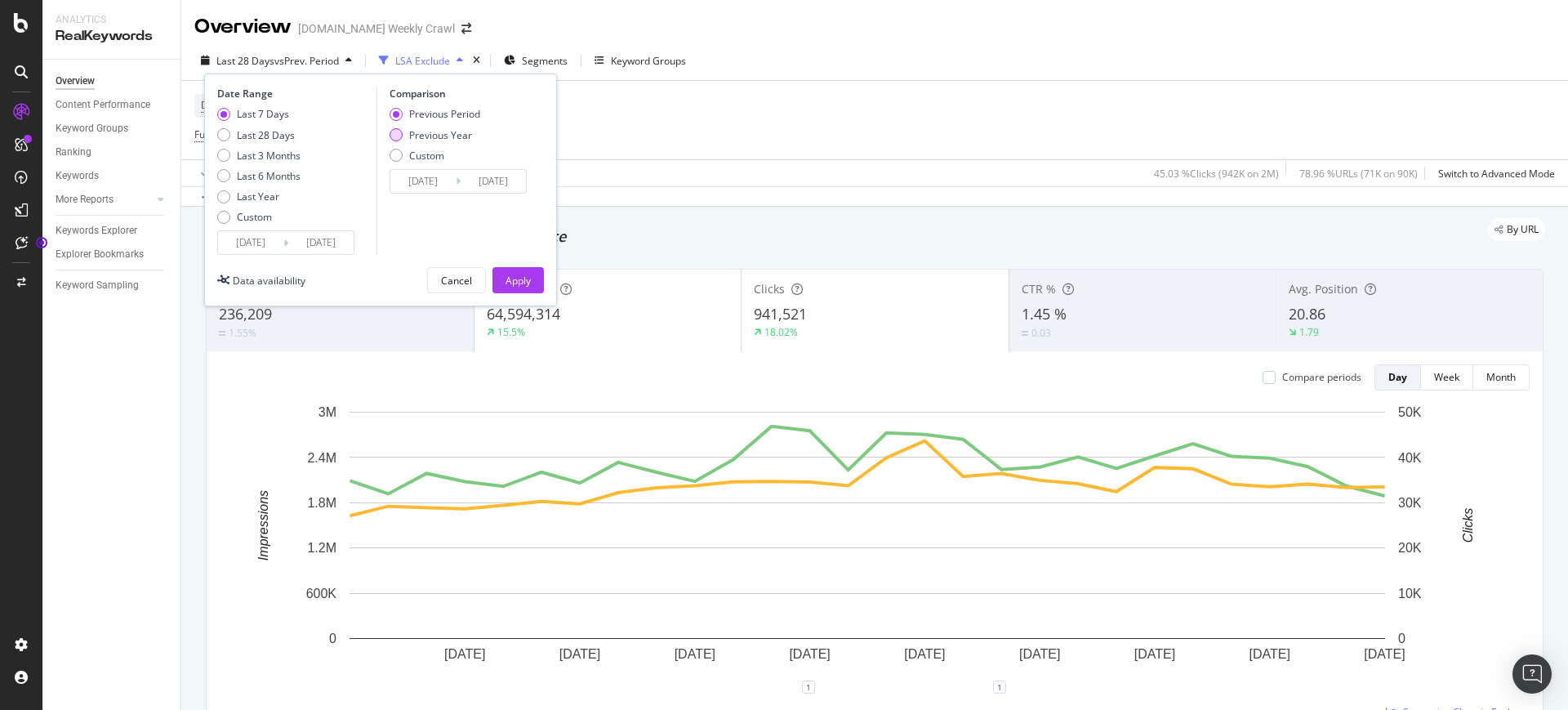
click at [399, 134] on div "Previous Year" at bounding box center [396, 135] width 13 height 13
type input "[DATE]"
click at [431, 185] on input "[DATE]" at bounding box center [423, 181] width 65 height 23
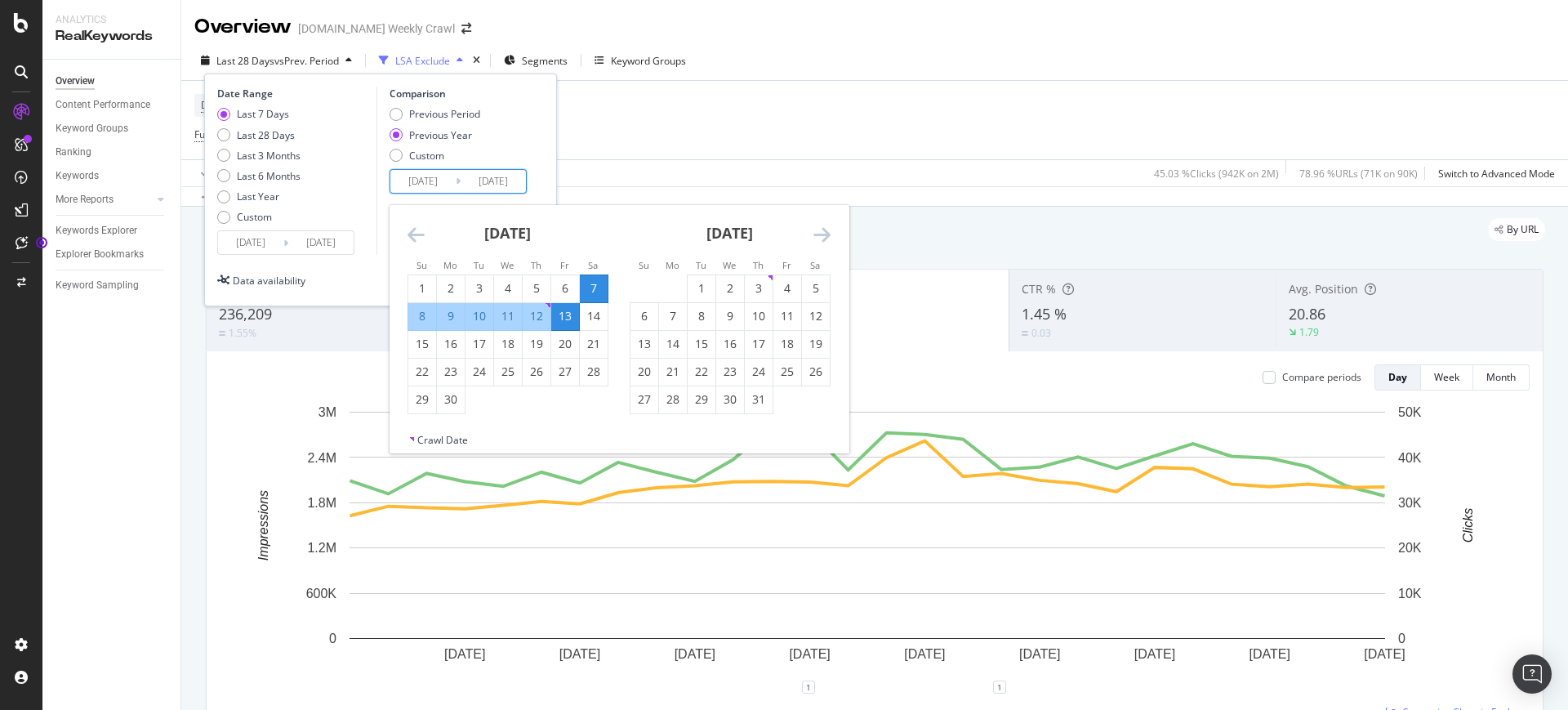
click at [447, 316] on div "9" at bounding box center [451, 316] width 28 height 17
type input "[DATE]"
click at [428, 340] on div "15" at bounding box center [423, 344] width 28 height 17
type input "[DATE]"
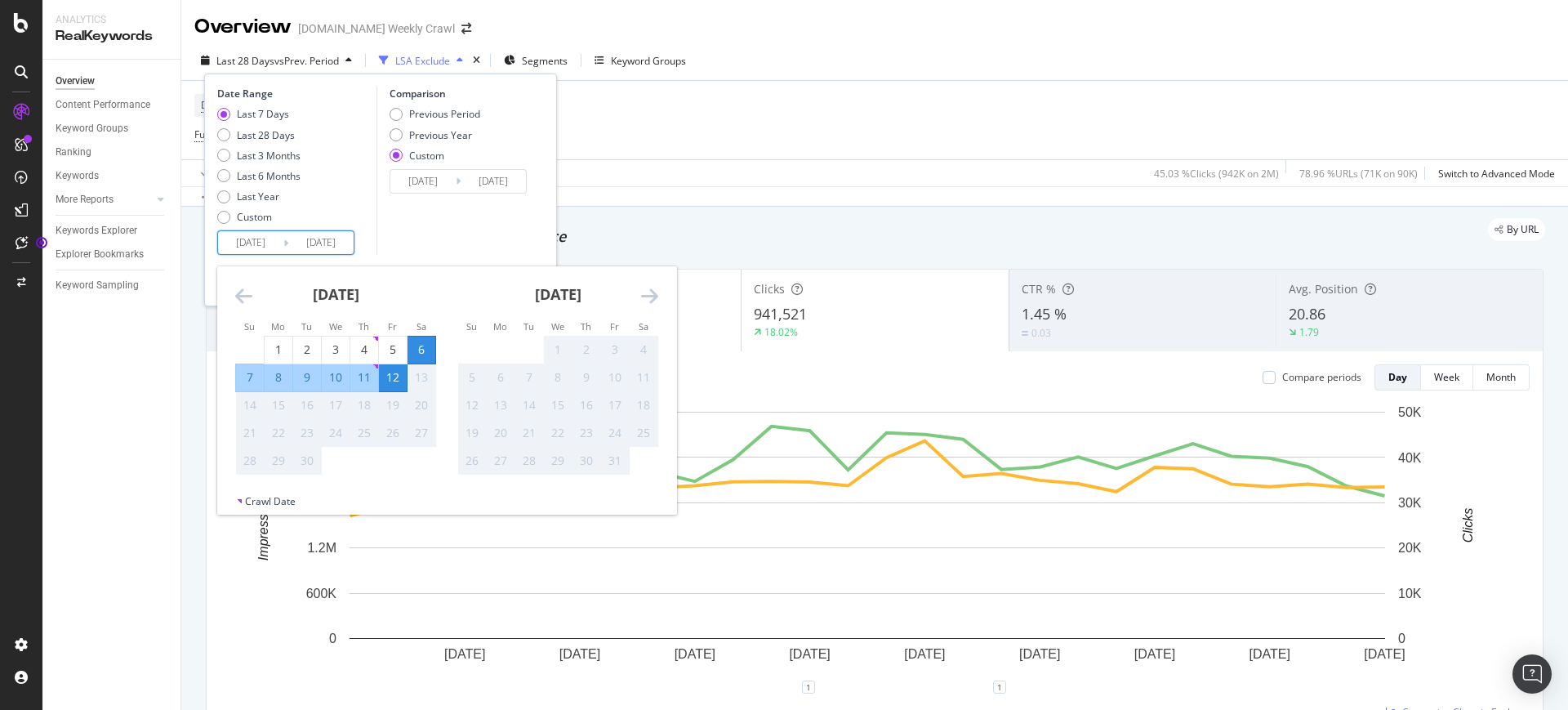
click at [273, 246] on input "[DATE]" at bounding box center [250, 243] width 65 height 23
click at [438, 239] on div "Comparison Previous Period Previous Year Custom [DATE] Navigate forward to inte…" at bounding box center [453, 170] width 155 height 168
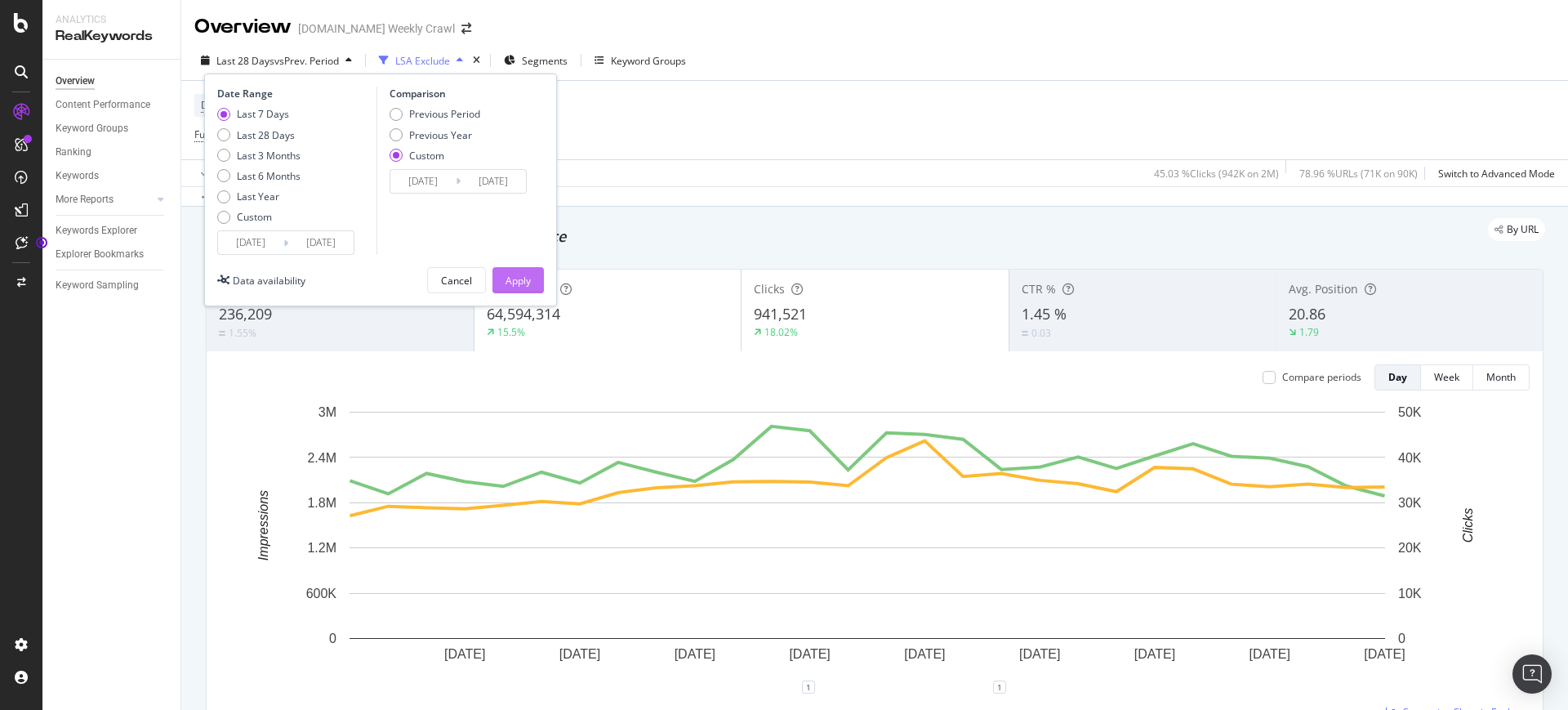
click at [513, 283] on div "Apply" at bounding box center [518, 280] width 26 height 14
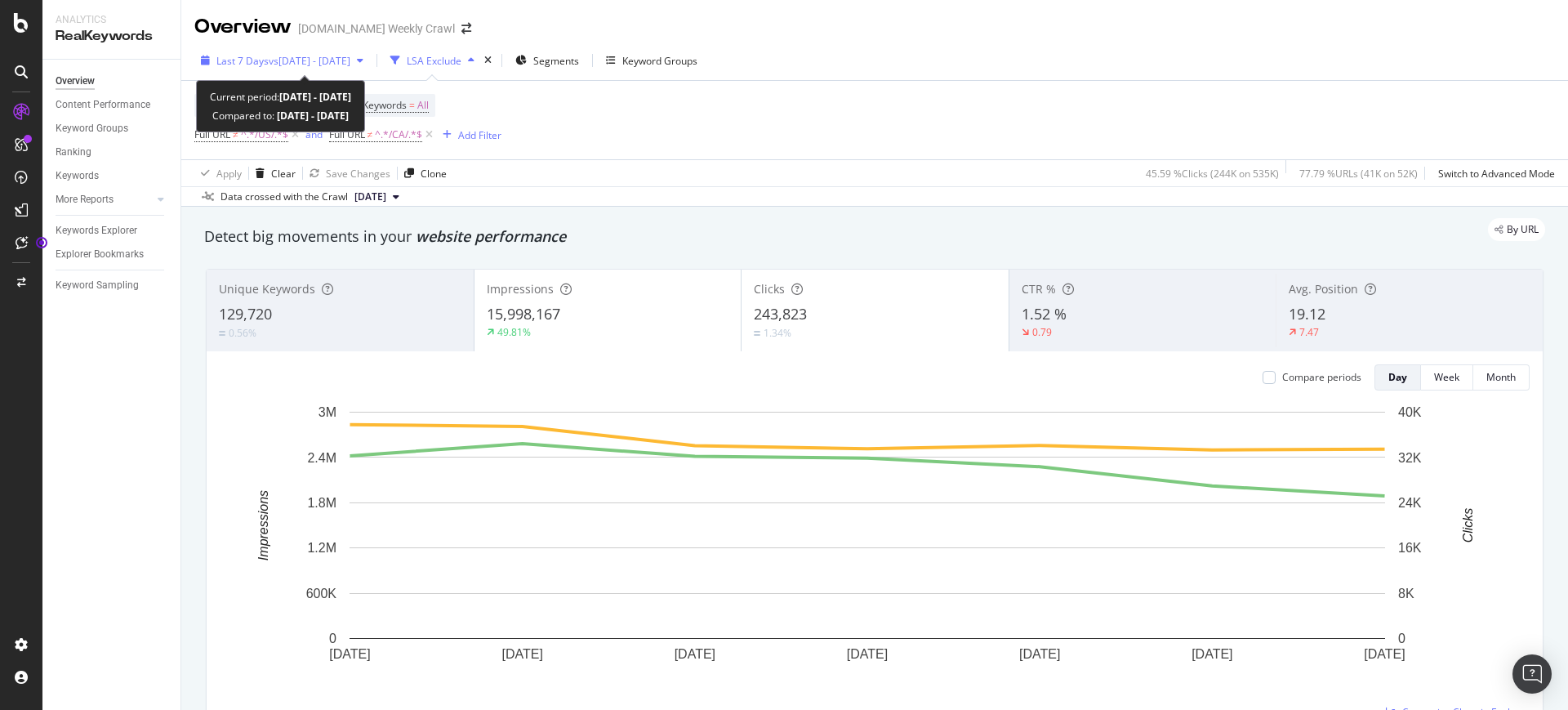
click at [328, 59] on span "vs [DATE] - [DATE]" at bounding box center [309, 60] width 82 height 14
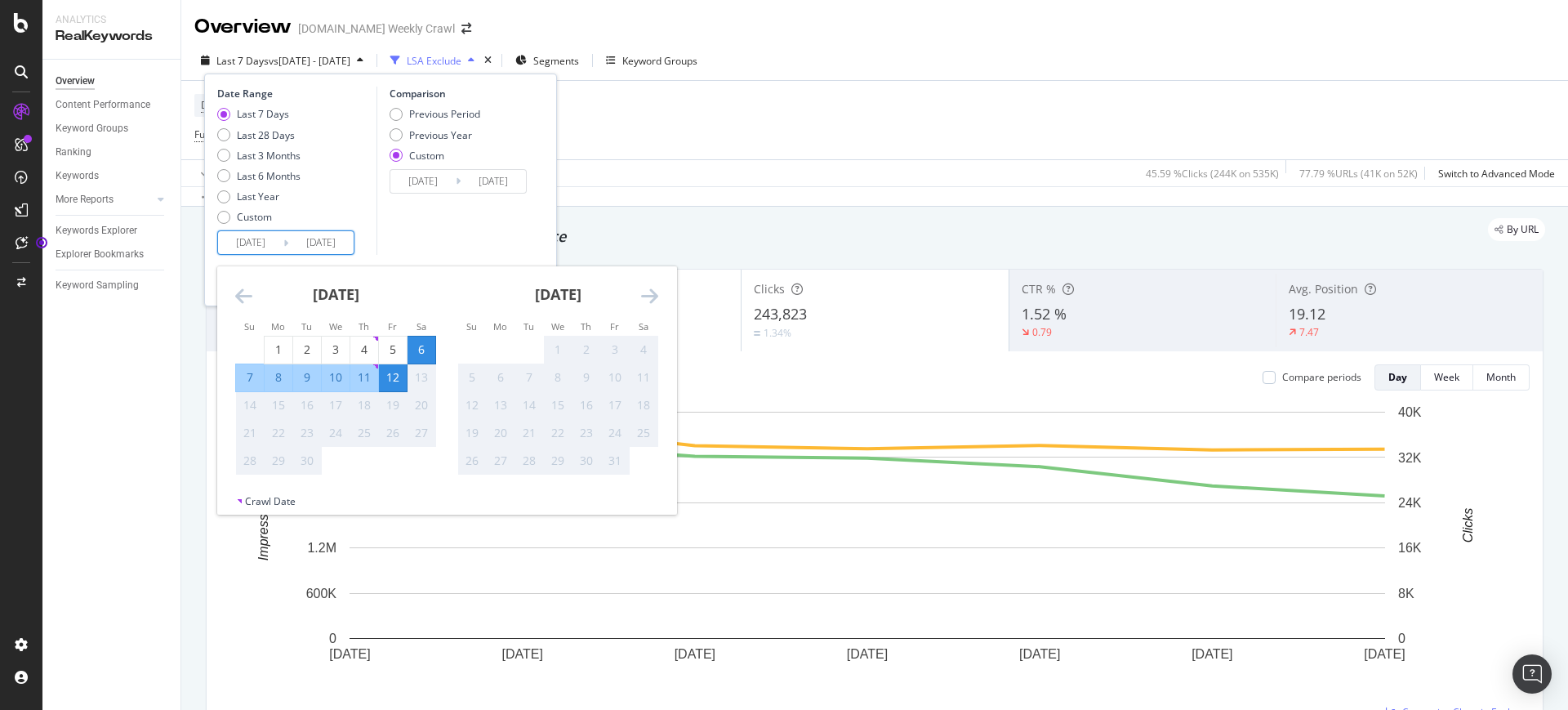
click at [252, 244] on input "[DATE]" at bounding box center [250, 243] width 65 height 23
click at [278, 350] on div "1" at bounding box center [278, 350] width 28 height 17
type input "[DATE]"
click at [246, 382] on div "7" at bounding box center [250, 378] width 28 height 17
type input "[DATE]"
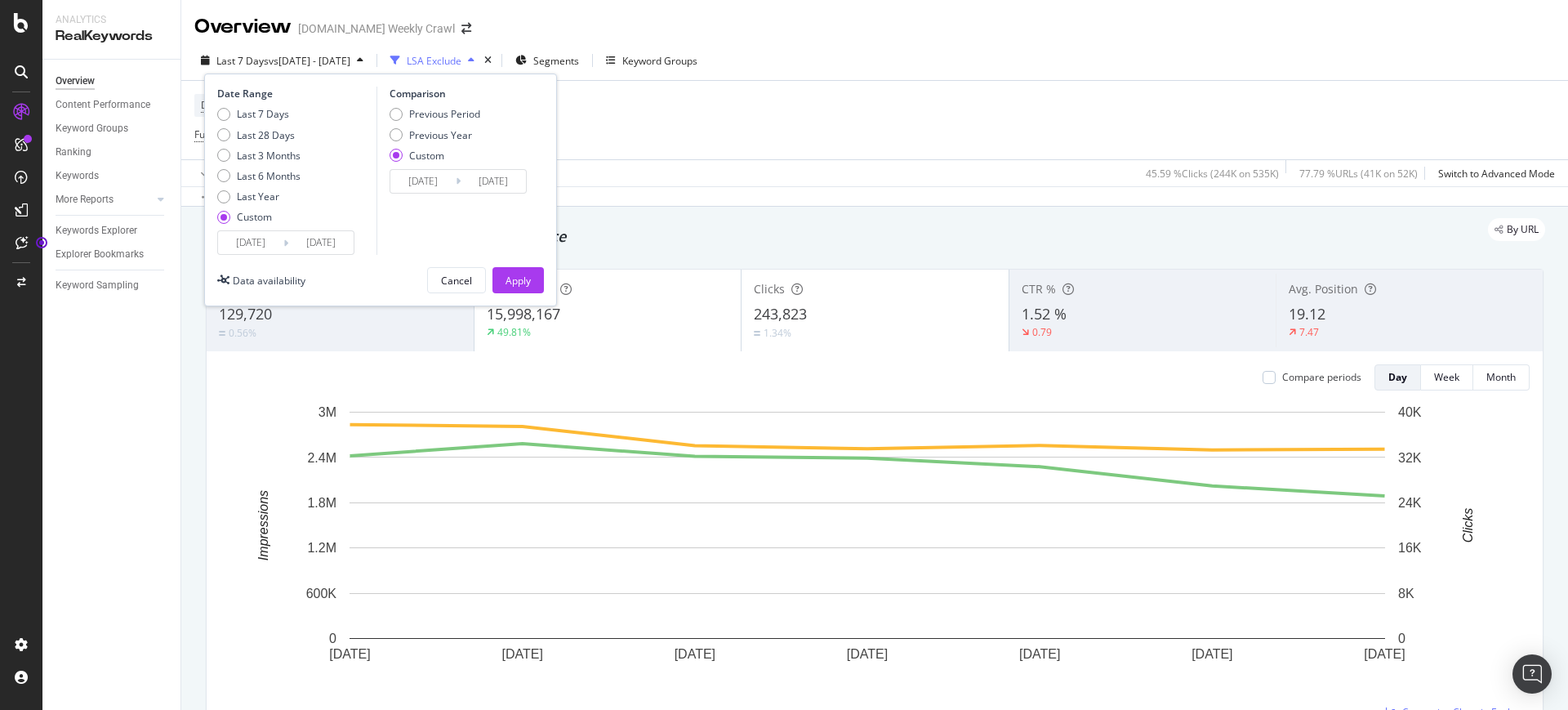
click at [266, 251] on input "[DATE]" at bounding box center [250, 243] width 65 height 23
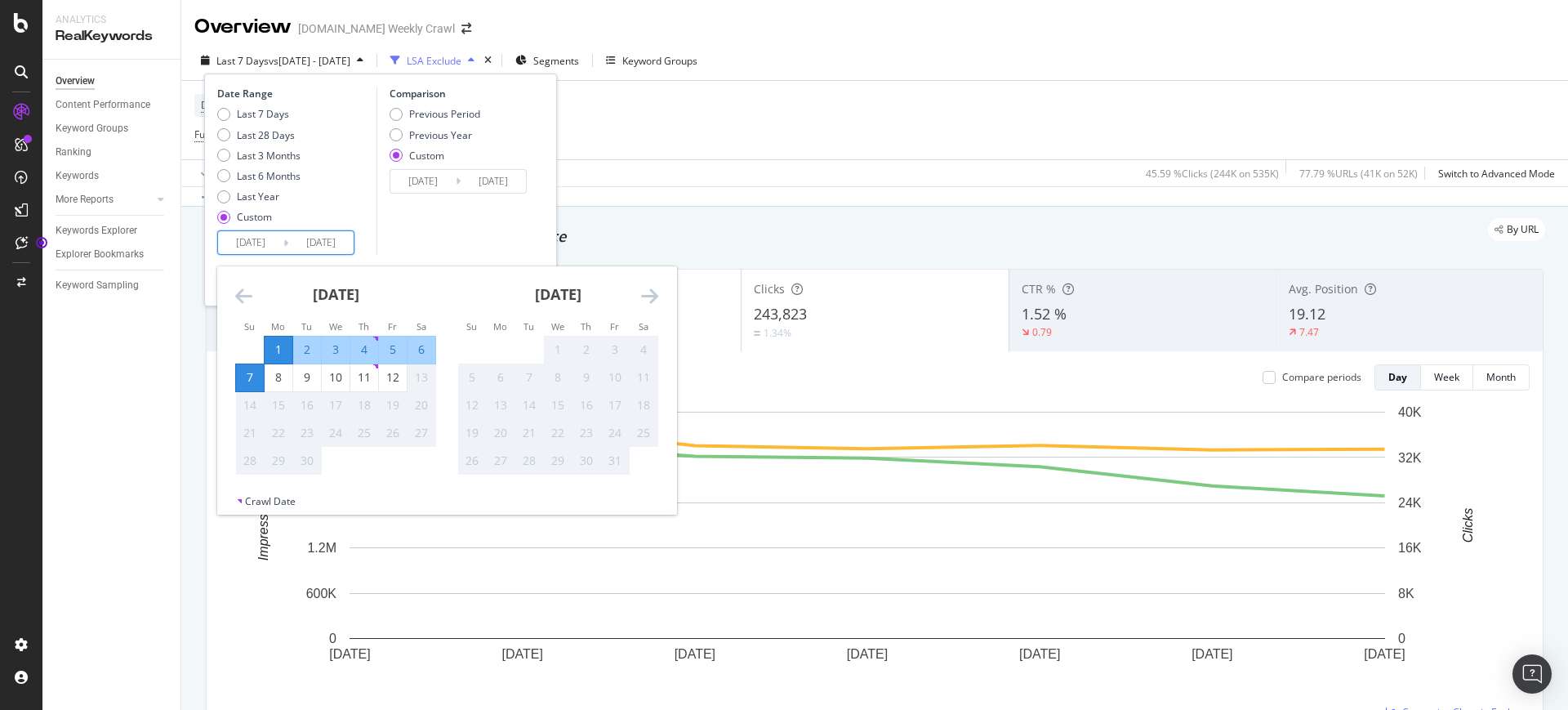
click at [457, 224] on div "Comparison Previous Period Previous Year Custom [DATE] Navigate forward to inte…" at bounding box center [453, 170] width 155 height 168
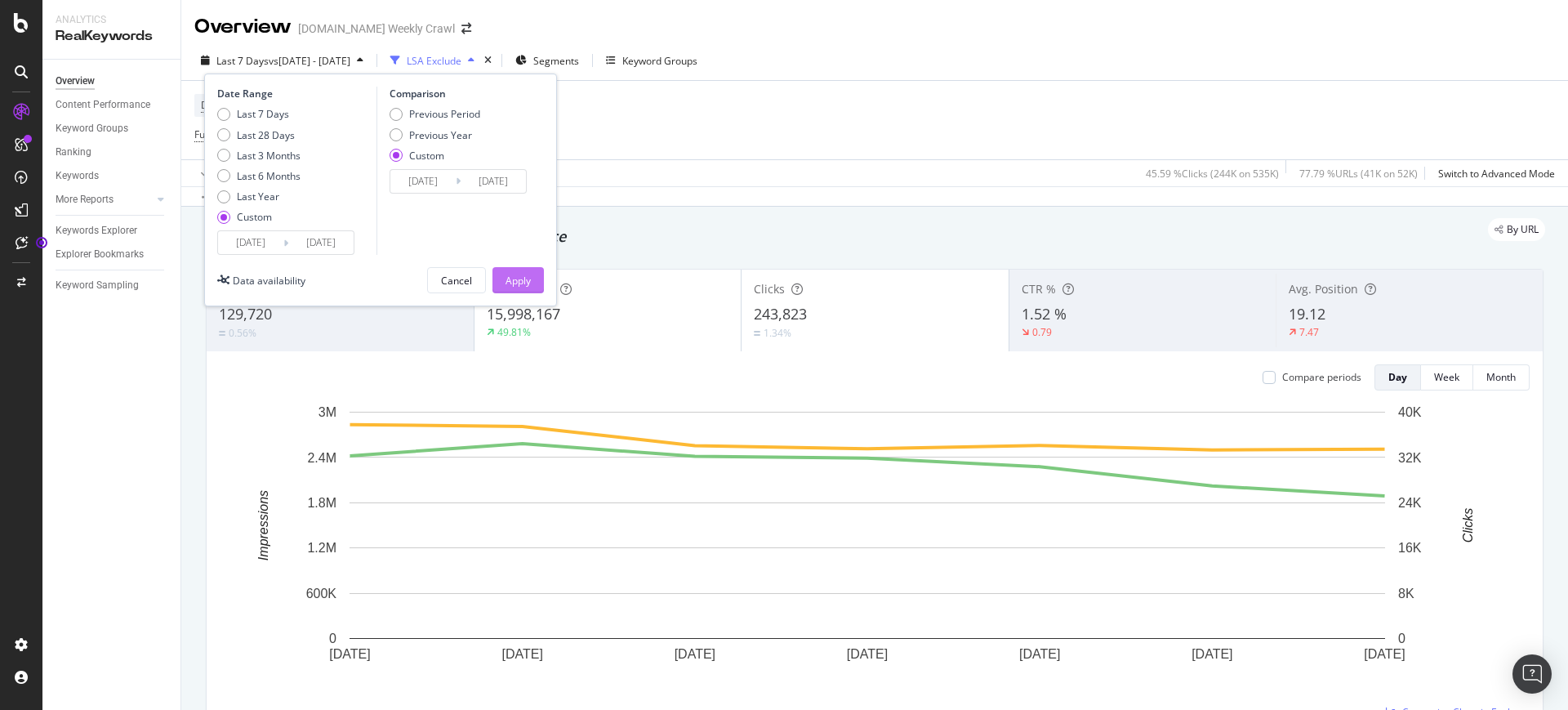
click at [520, 285] on div "Apply" at bounding box center [518, 280] width 26 height 14
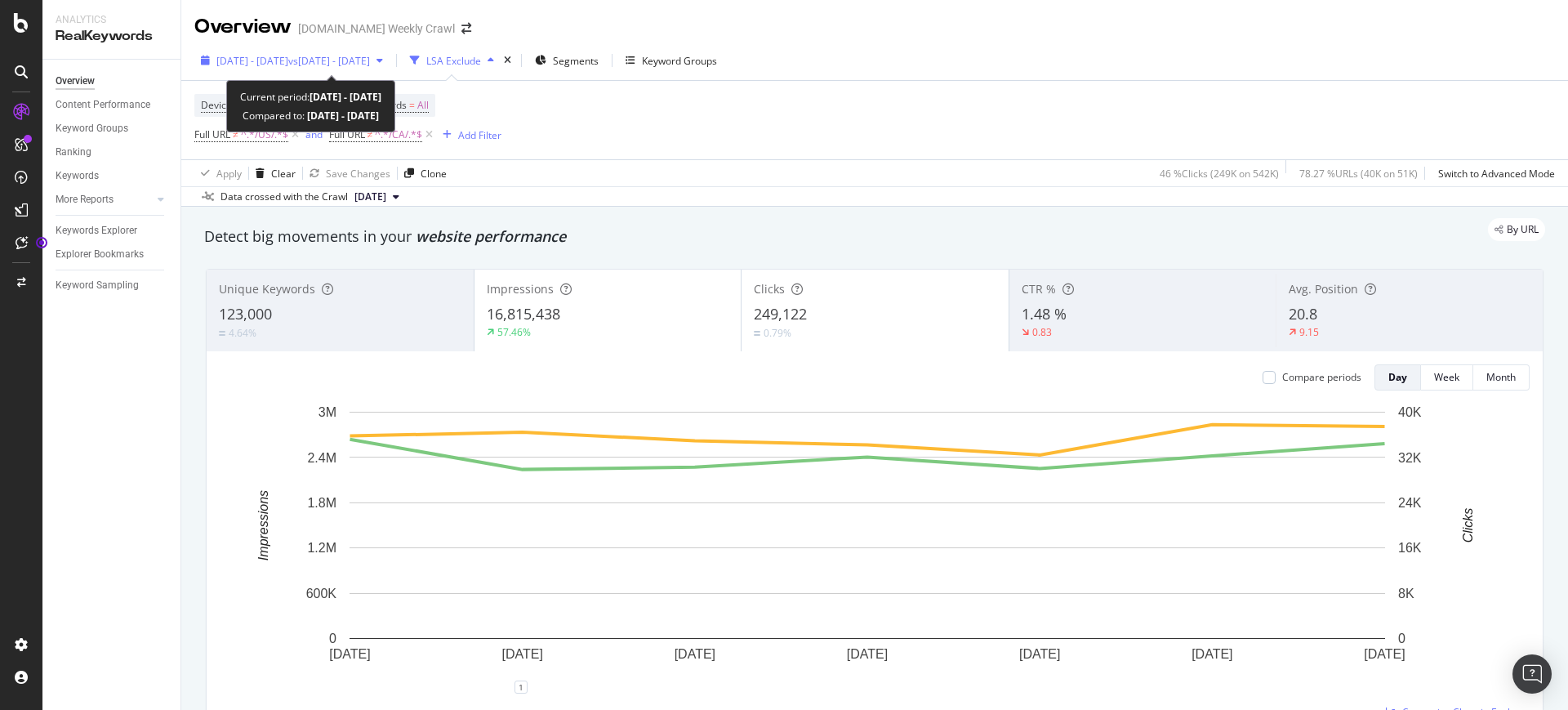
click at [370, 65] on span "vs [DATE] - [DATE]" at bounding box center [329, 60] width 82 height 14
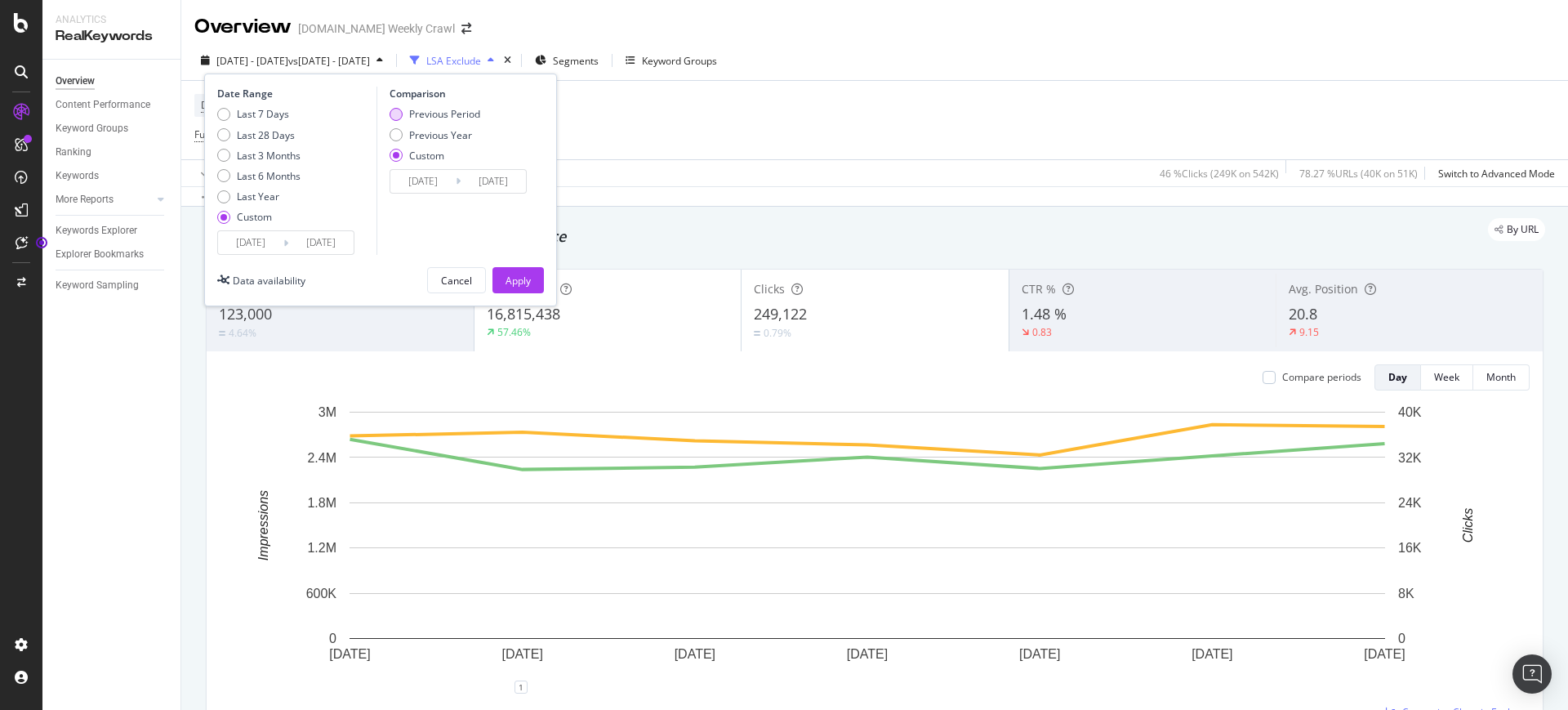
click at [405, 114] on div "Previous Period" at bounding box center [434, 114] width 90 height 14
type input "[DATE]"
click at [522, 284] on div "Apply" at bounding box center [518, 280] width 26 height 14
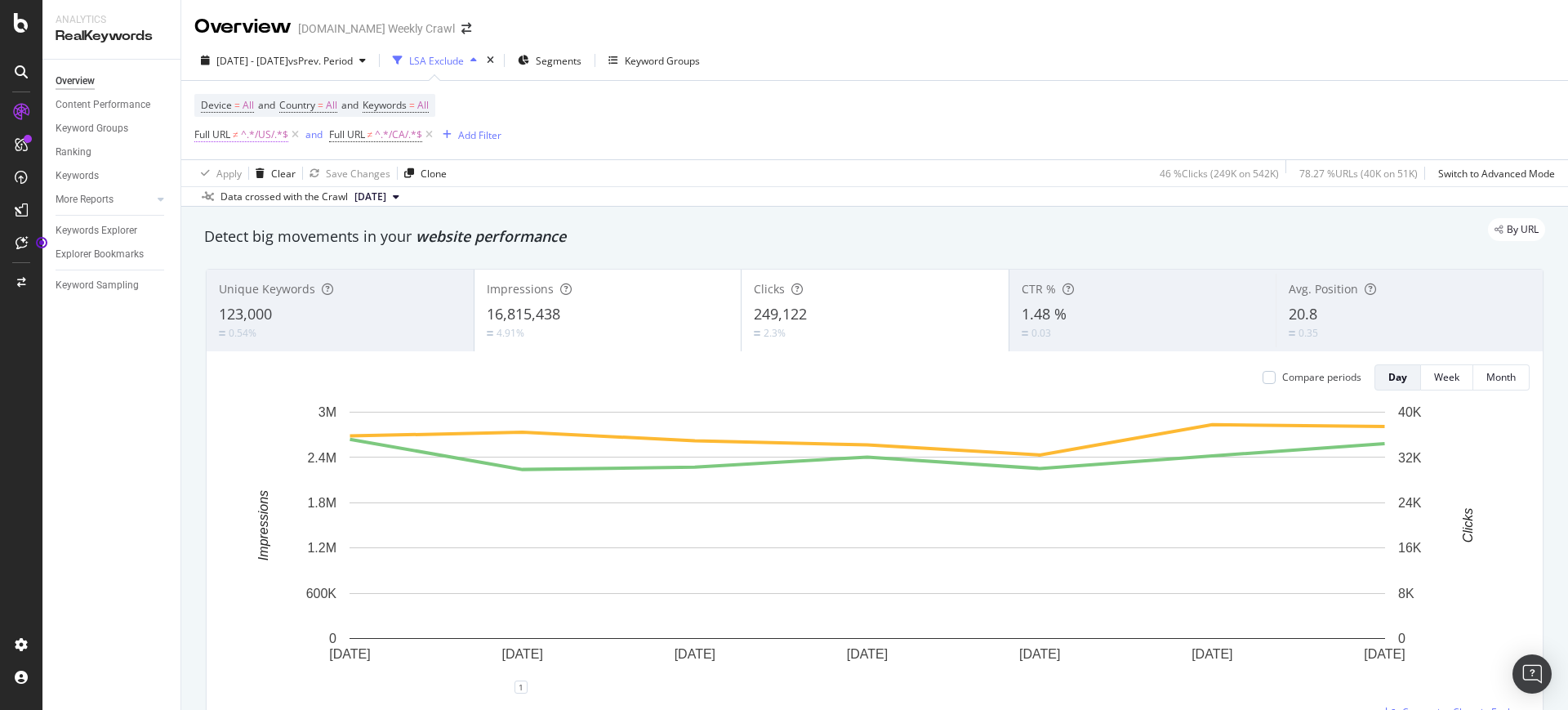
click at [238, 130] on span "≠" at bounding box center [235, 134] width 6 height 14
click at [651, 138] on div "Device = All and Country = All and Keywords = All Full URL ≠ ^.*/US/.*$ and Ful…" at bounding box center [875, 120] width 1361 height 79
click at [394, 133] on span "^.*/CA/.*$" at bounding box center [398, 135] width 47 height 23
click at [749, 133] on div "Device = All and Country = All and Keywords = All Full URL ≠ ^.*/US/.*$ and Ful…" at bounding box center [875, 120] width 1361 height 79
click at [415, 100] on span "=" at bounding box center [412, 104] width 6 height 14
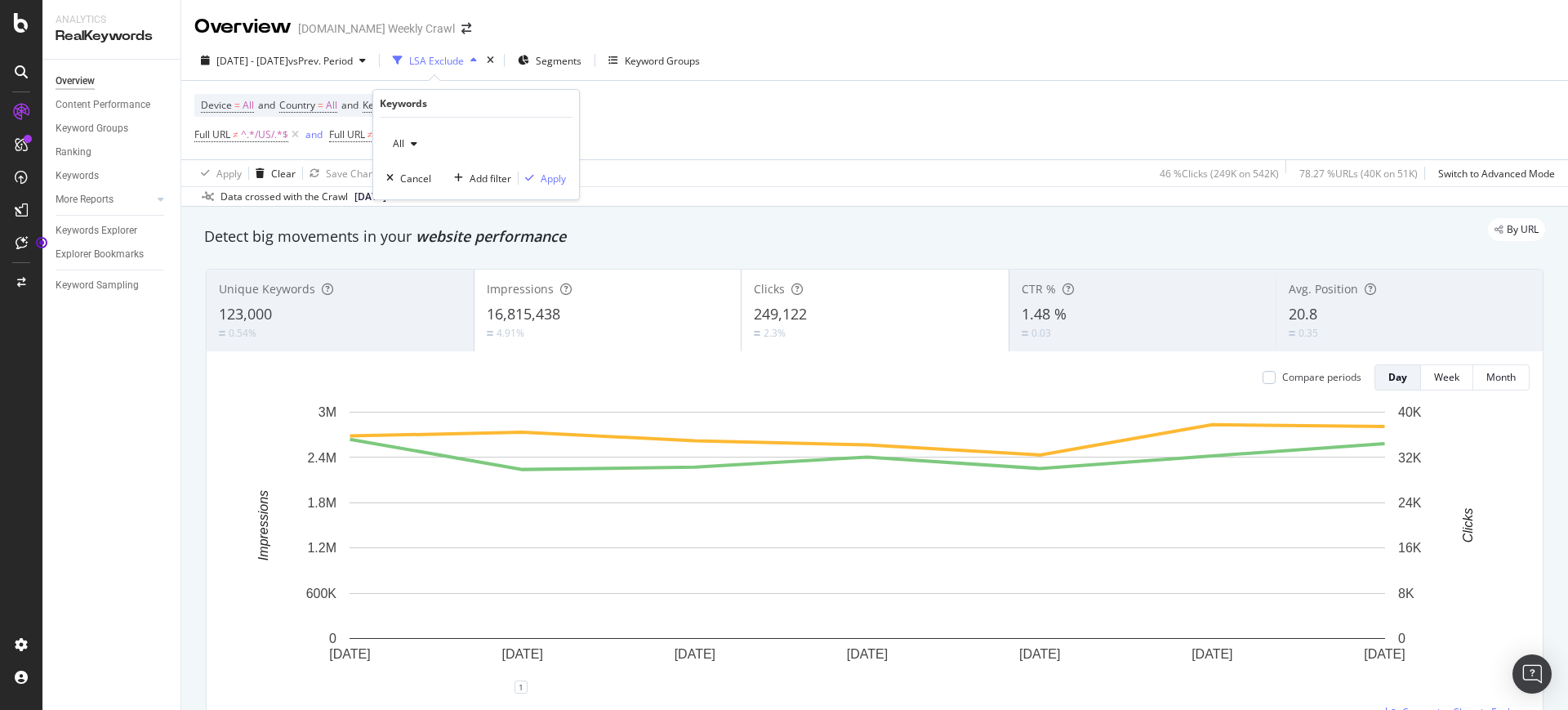
click at [406, 139] on div "button" at bounding box center [414, 144] width 20 height 10
click at [810, 136] on div "Device = All and Country = All and Keywords = All Full URL ≠ ^.*/US/.*$ and Ful…" at bounding box center [875, 120] width 1361 height 79
click at [243, 99] on span "All" at bounding box center [249, 105] width 12 height 23
click at [274, 142] on icon at bounding box center [271, 144] width 12 height 10
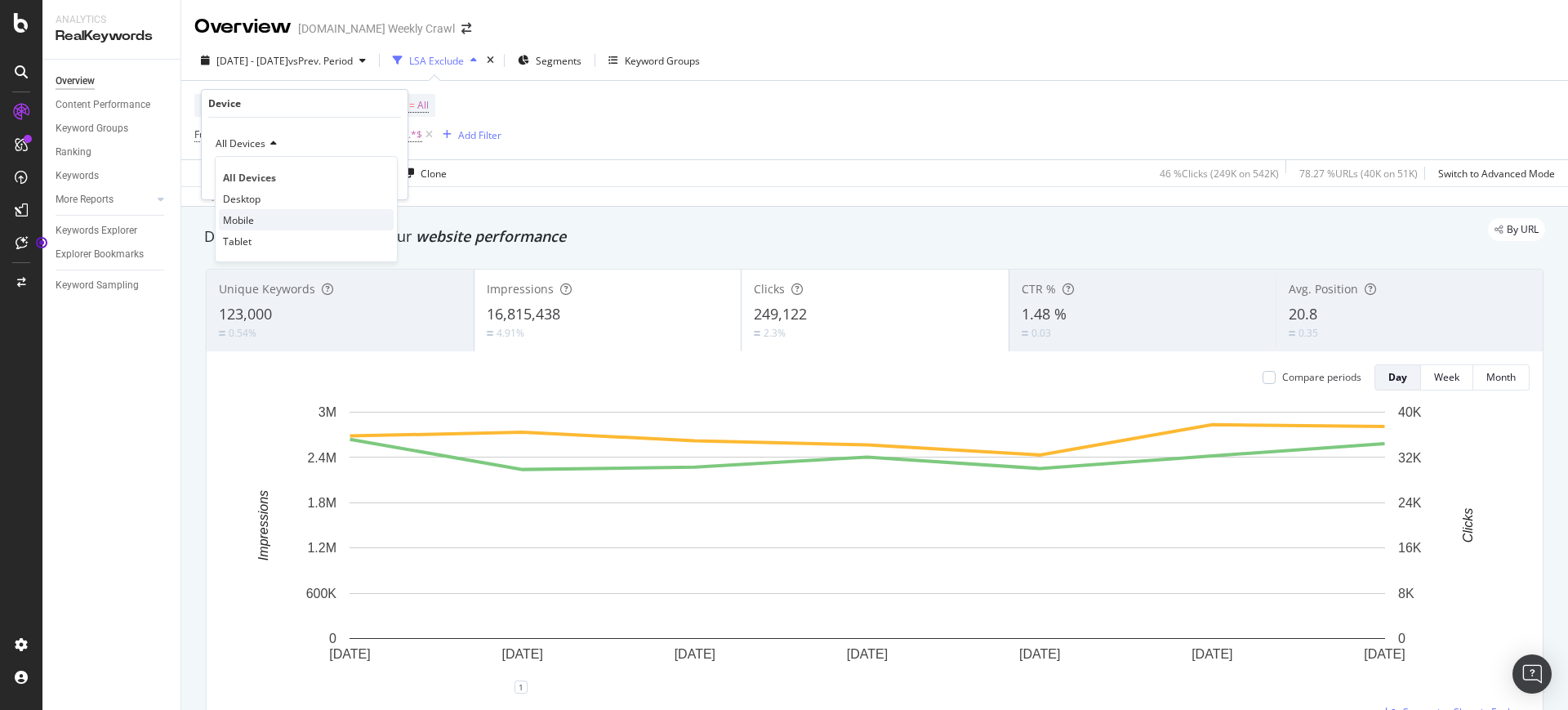
click at [249, 221] on span "Mobile" at bounding box center [238, 220] width 31 height 14
click at [241, 173] on div "Cancel" at bounding box center [244, 178] width 31 height 14
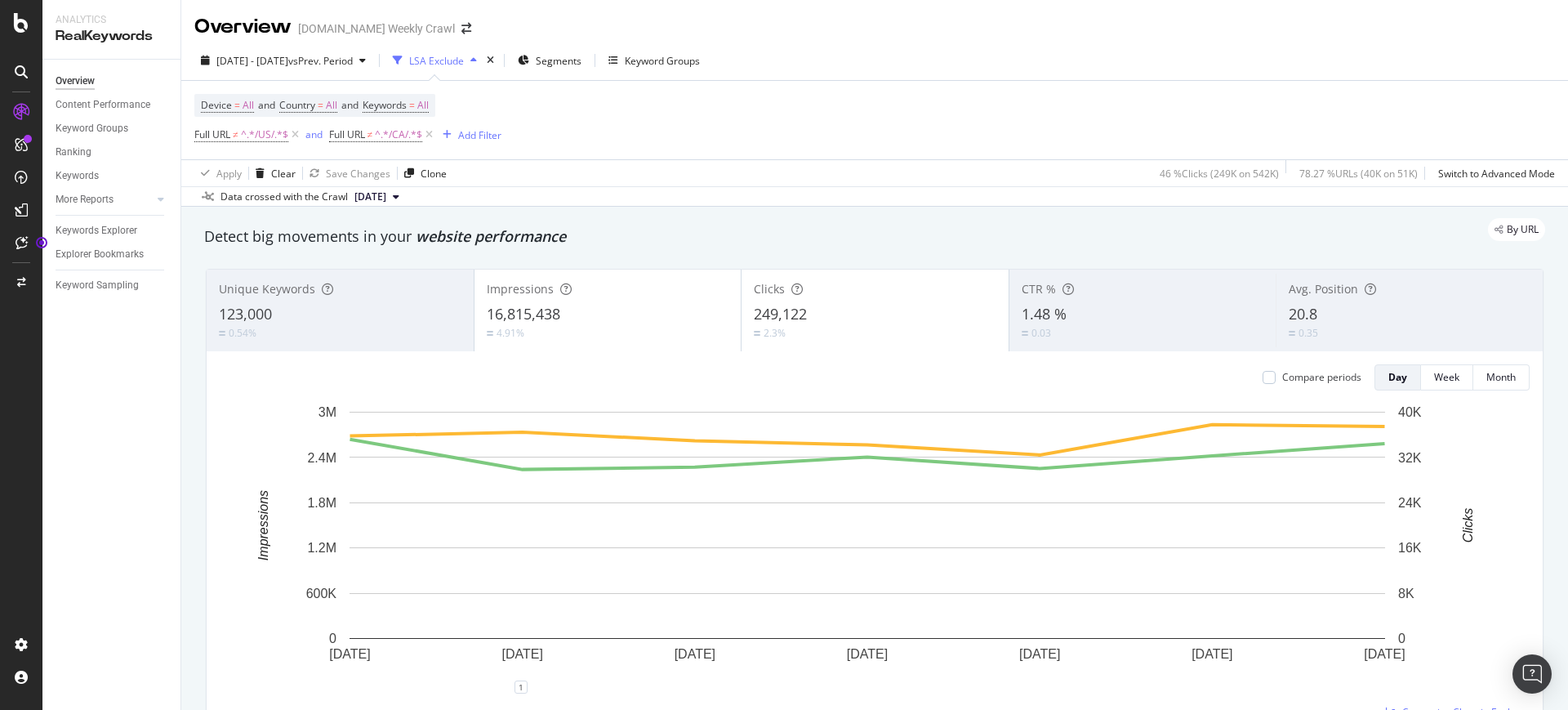
click at [627, 114] on div "Device = All and Country = All and Keywords = All Full URL ≠ ^.*/US/.*$ and Ful…" at bounding box center [875, 120] width 1361 height 79
click at [323, 105] on span "=" at bounding box center [320, 104] width 6 height 14
click at [316, 139] on icon at bounding box center [316, 144] width 12 height 10
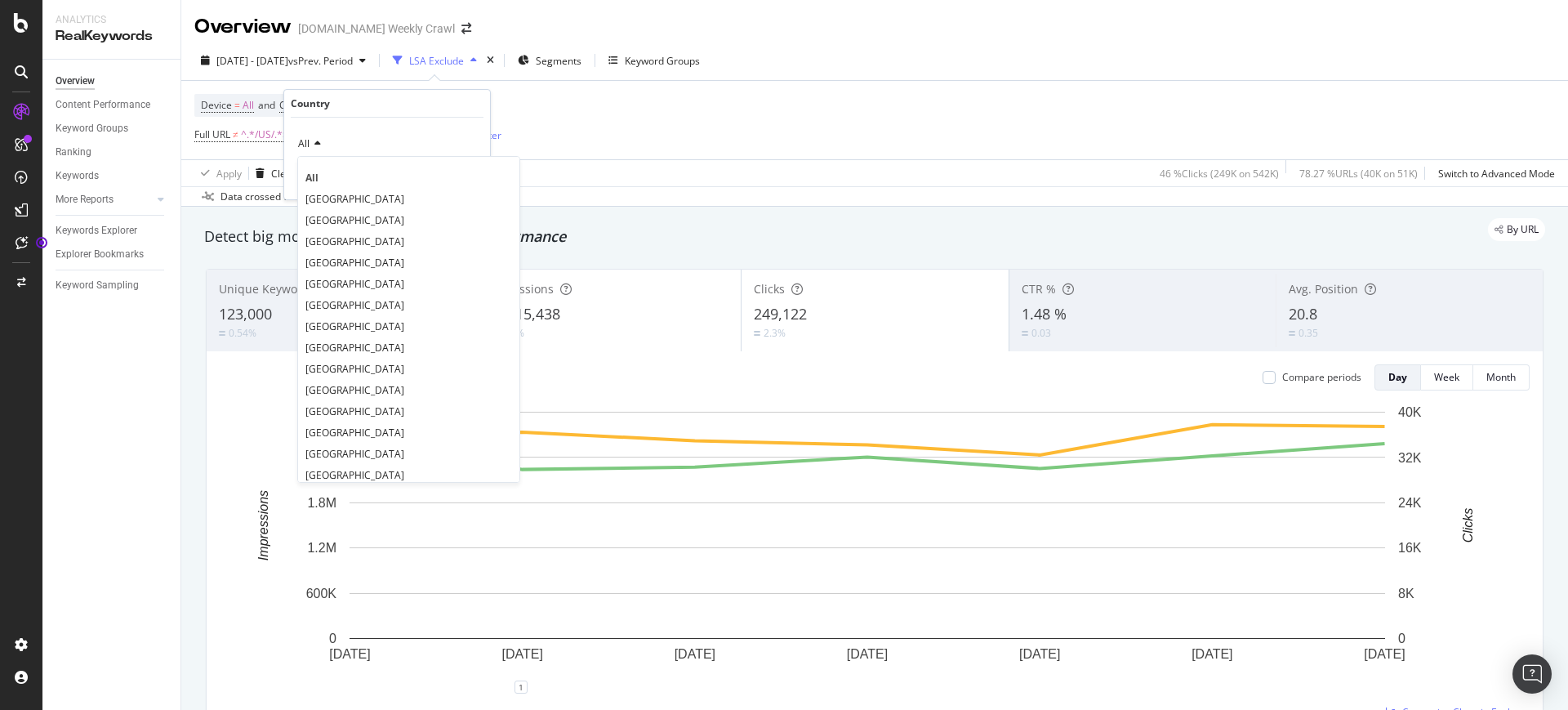
click at [634, 135] on div "Device = All and Country = All and Keywords = All Full URL ≠ ^.*/US/.*$ and Ful…" at bounding box center [875, 120] width 1361 height 79
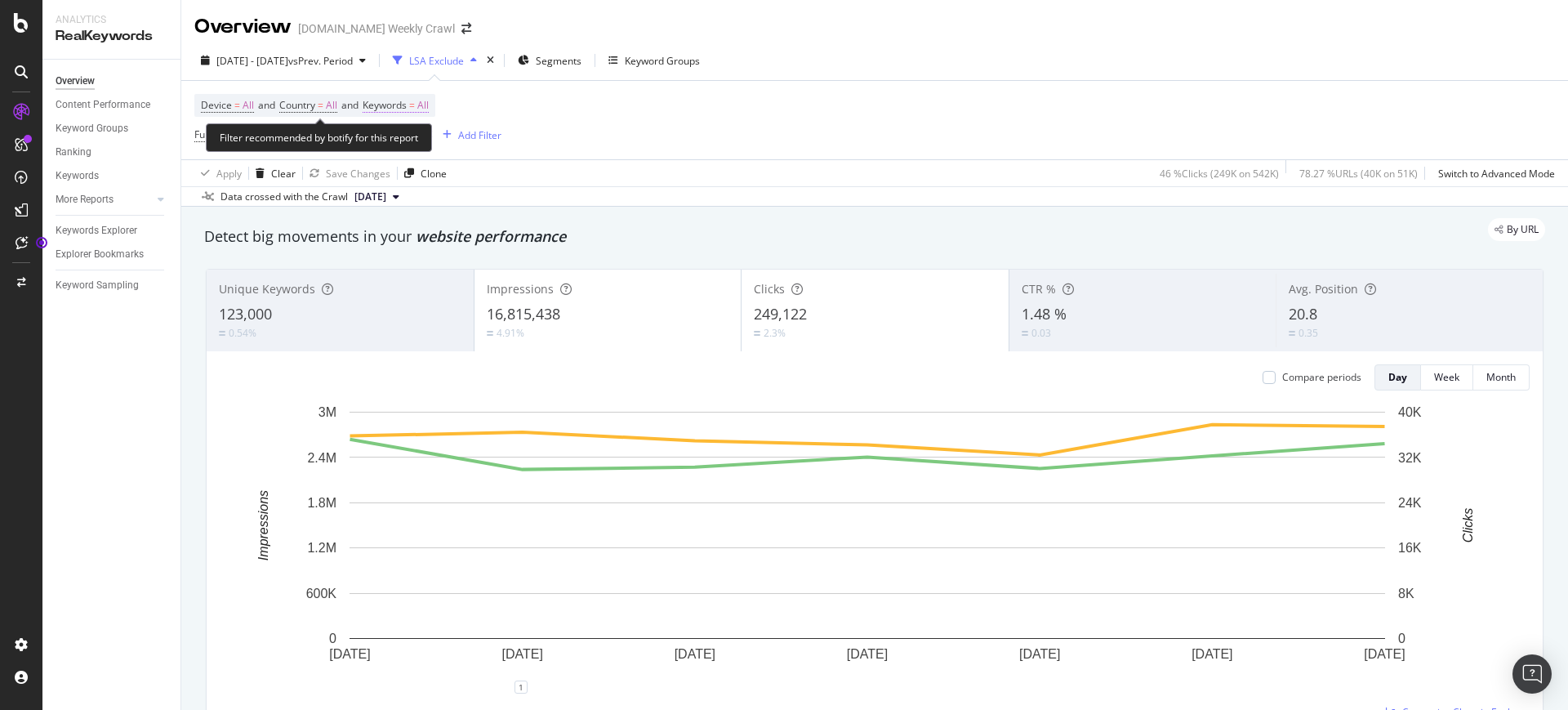
click at [428, 103] on span "All" at bounding box center [423, 105] width 12 height 23
click at [635, 116] on div "Device = All and Country = All and Keywords = All Full URL ≠ ^.*/US/.*$ and Ful…" at bounding box center [875, 120] width 1361 height 79
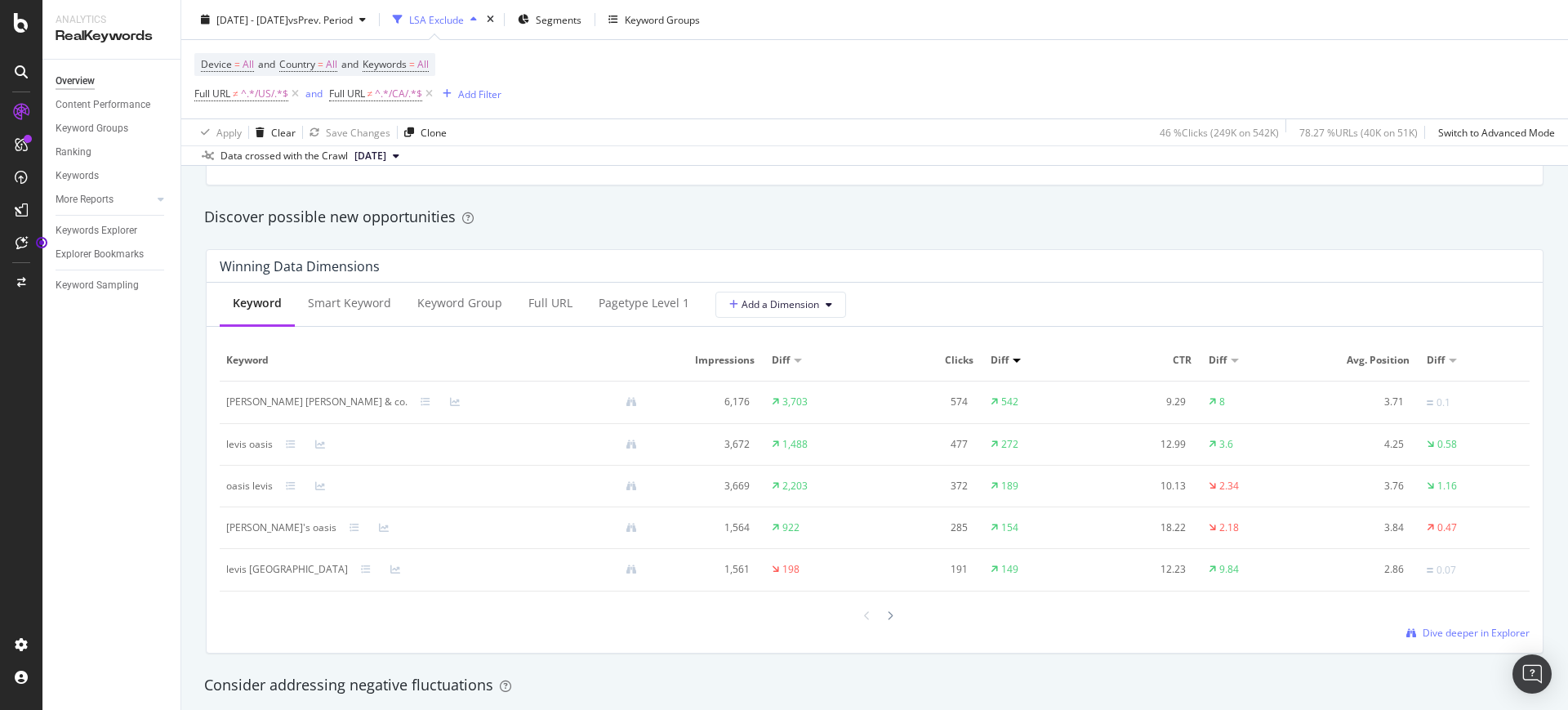
scroll to position [1429, 0]
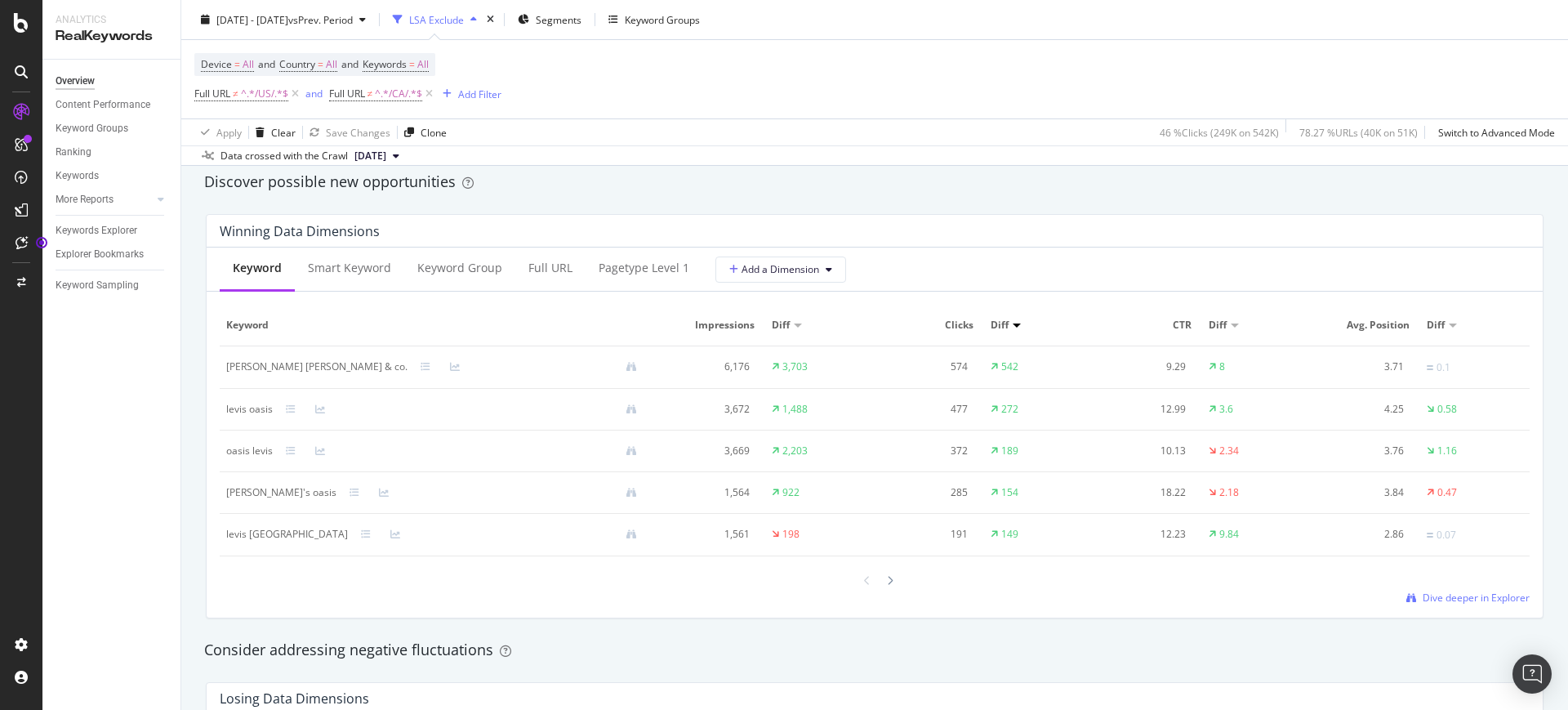
click at [999, 326] on div "Diff" at bounding box center [1002, 325] width 22 height 15
click at [1013, 325] on div at bounding box center [1017, 325] width 8 height 4
click at [1013, 324] on div at bounding box center [1017, 325] width 8 height 4
click at [993, 326] on span "Diff" at bounding box center [1000, 325] width 18 height 15
click at [1013, 324] on div at bounding box center [1017, 325] width 8 height 4
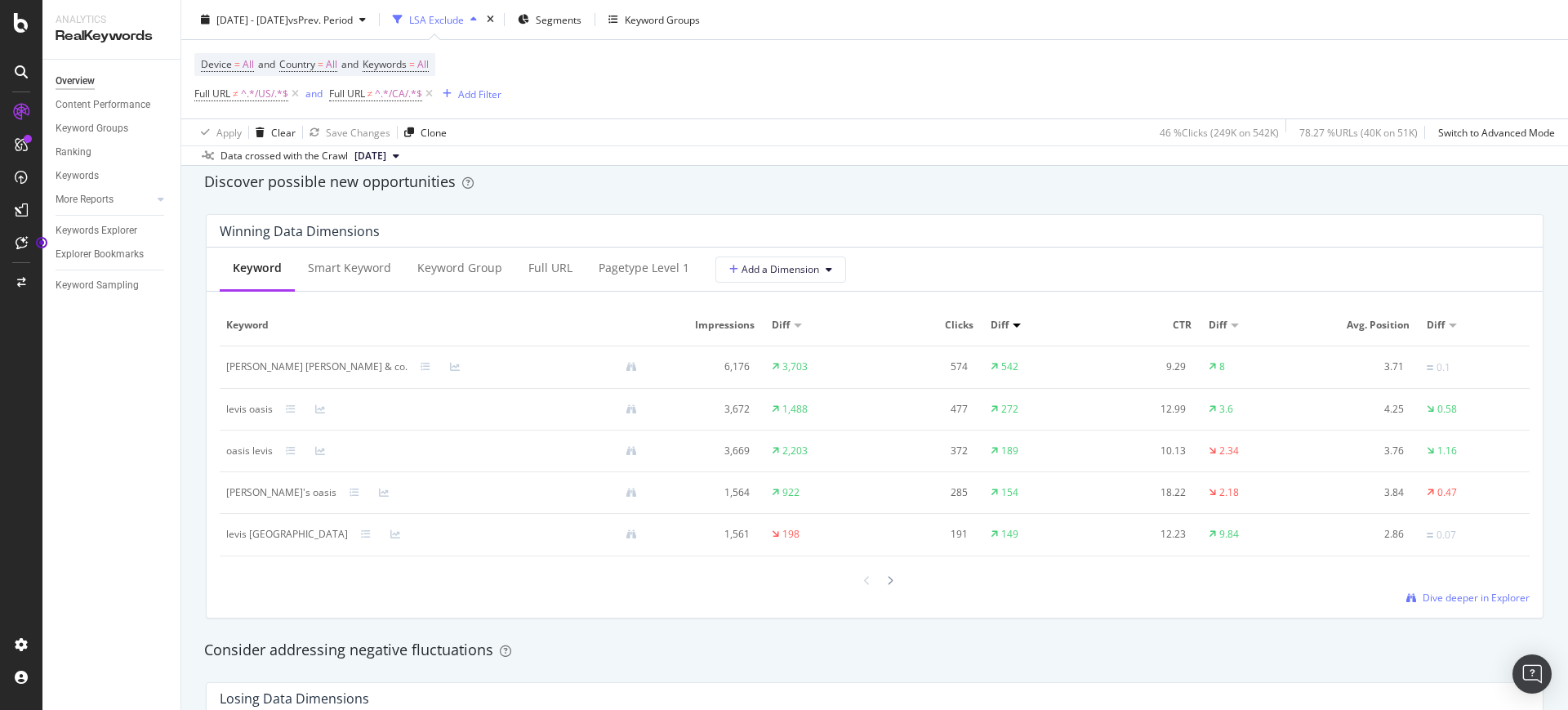
click at [1013, 324] on div at bounding box center [1017, 325] width 8 height 4
click at [1013, 326] on div at bounding box center [1017, 325] width 8 height 4
click at [794, 324] on div at bounding box center [798, 325] width 8 height 4
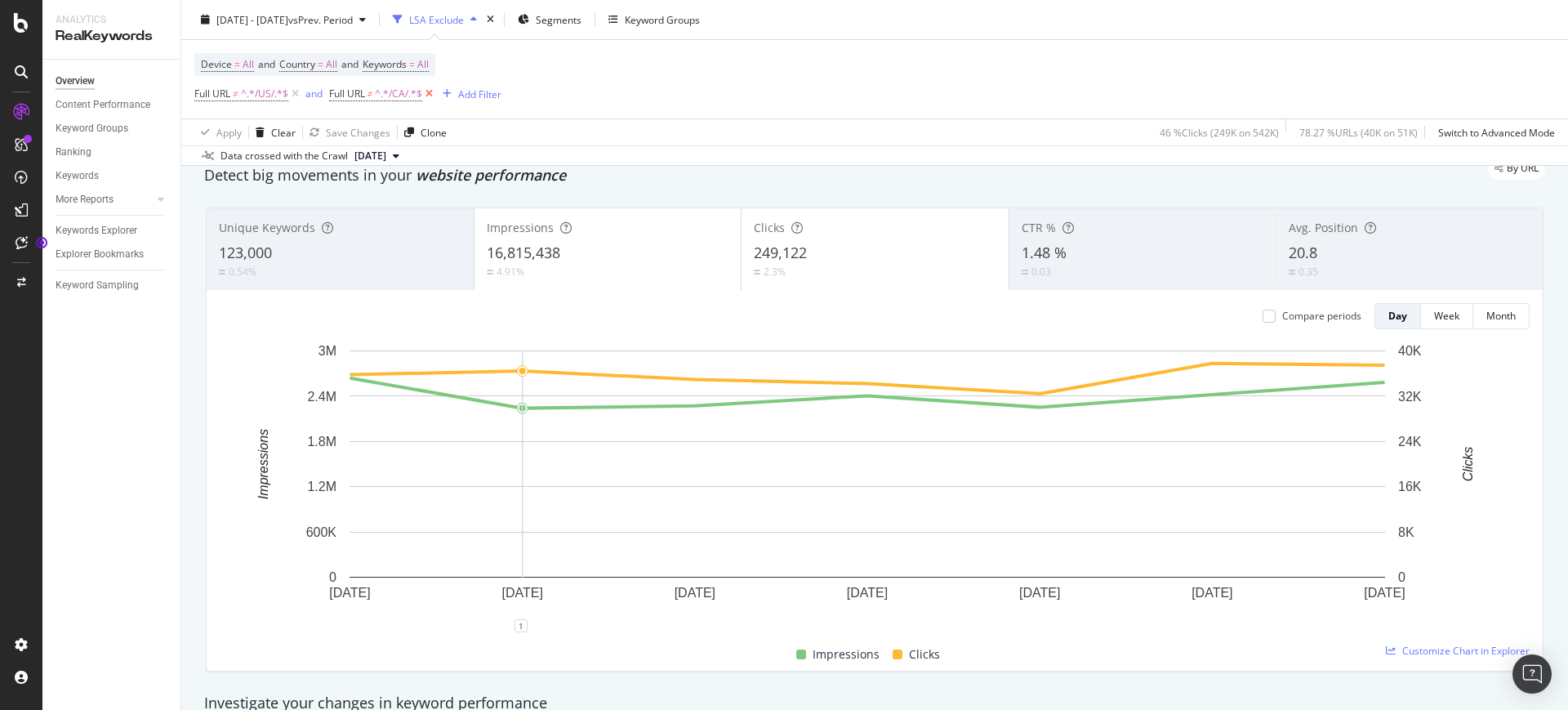
scroll to position [0, 0]
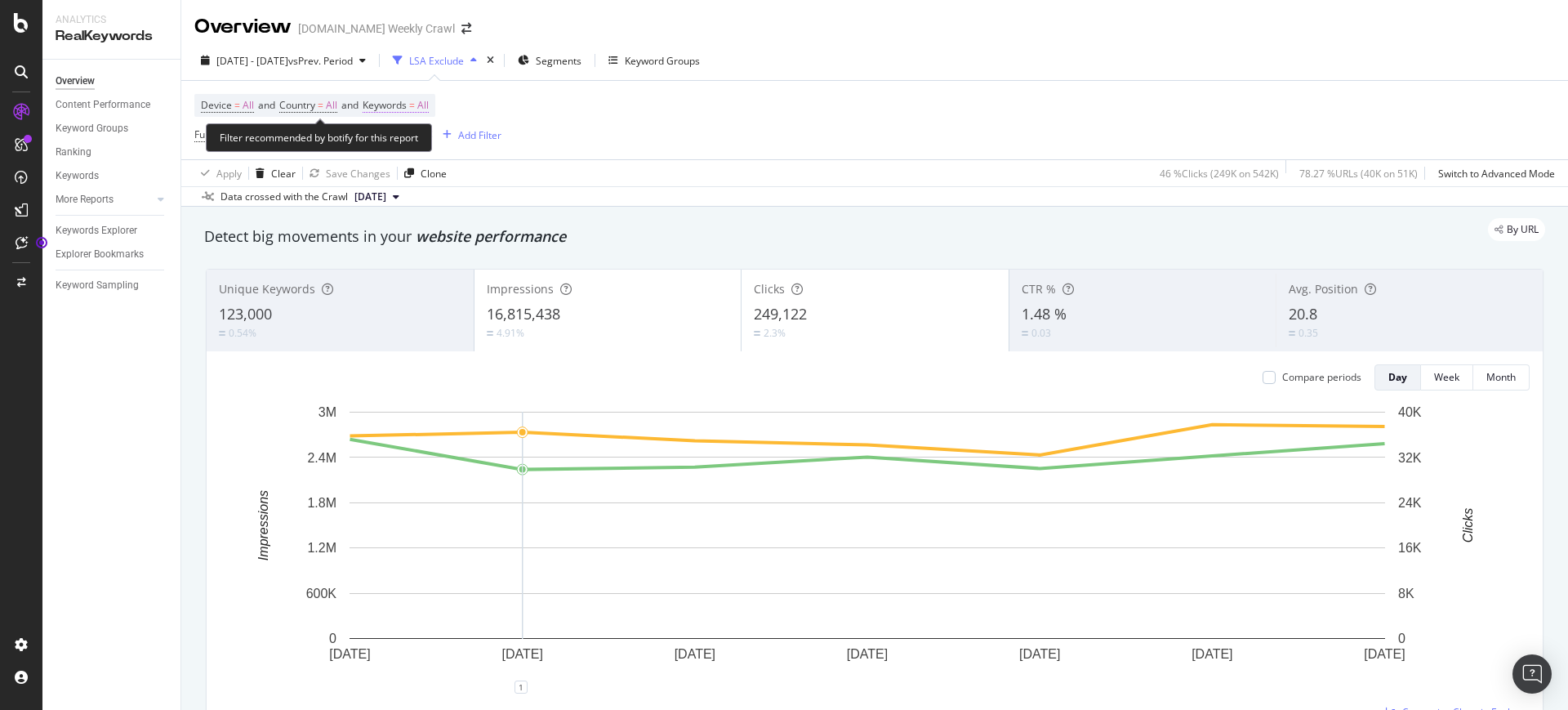
click at [419, 100] on span "Keywords = All" at bounding box center [396, 105] width 66 height 15
click at [402, 151] on div "All" at bounding box center [404, 144] width 37 height 25
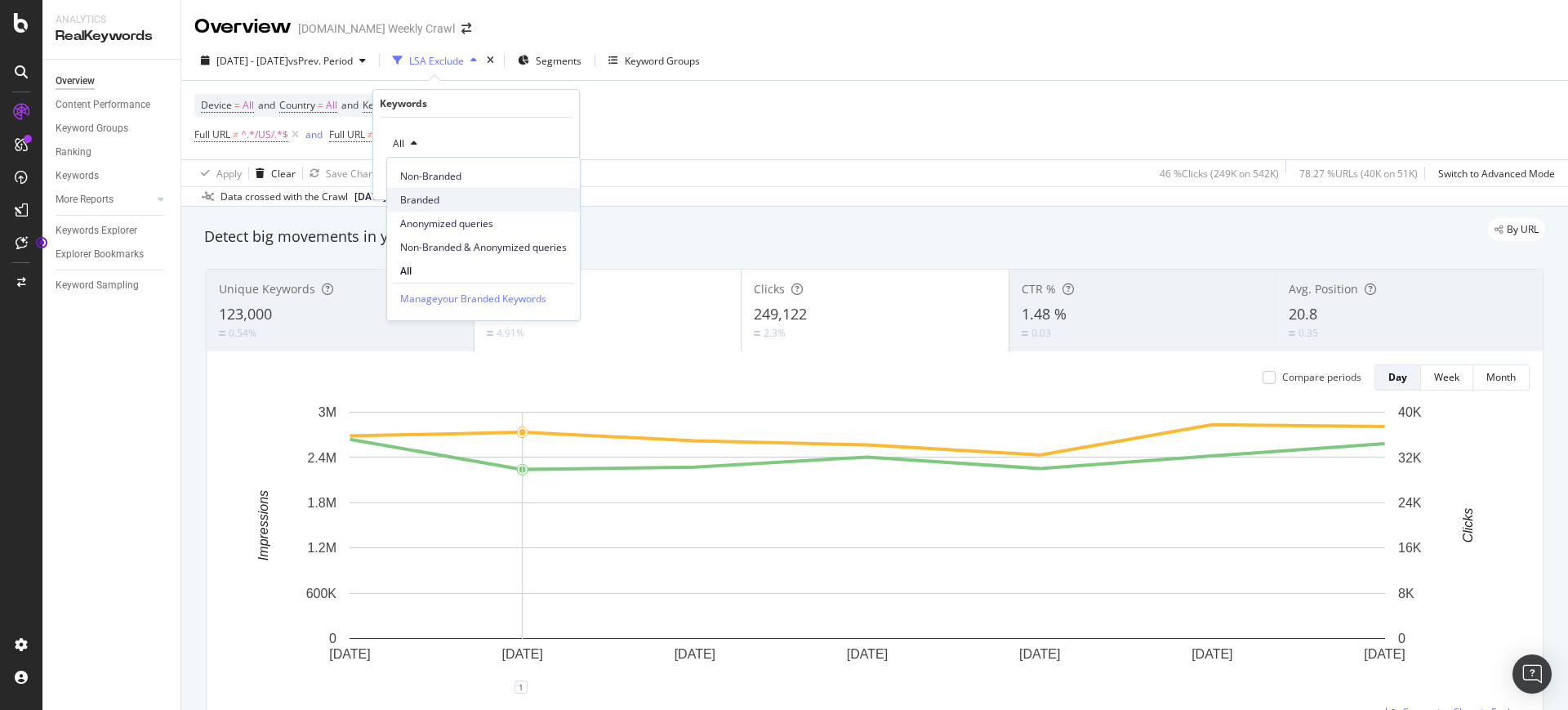
click at [454, 194] on span "Branded" at bounding box center [483, 200] width 167 height 15
click at [555, 171] on div "Apply" at bounding box center [553, 178] width 26 height 14
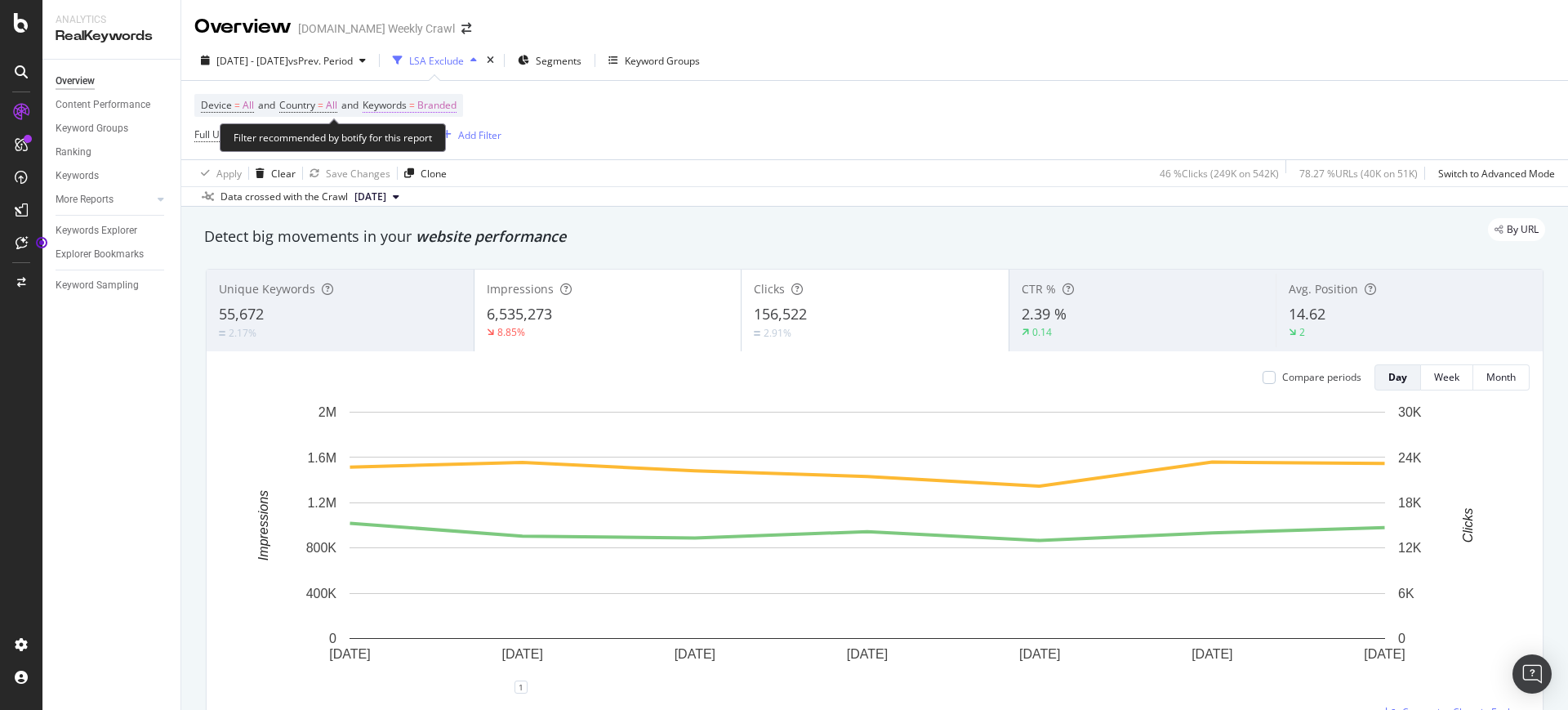
click at [448, 103] on span "Branded" at bounding box center [437, 105] width 39 height 23
click at [414, 139] on span "Branded" at bounding box center [409, 143] width 46 height 14
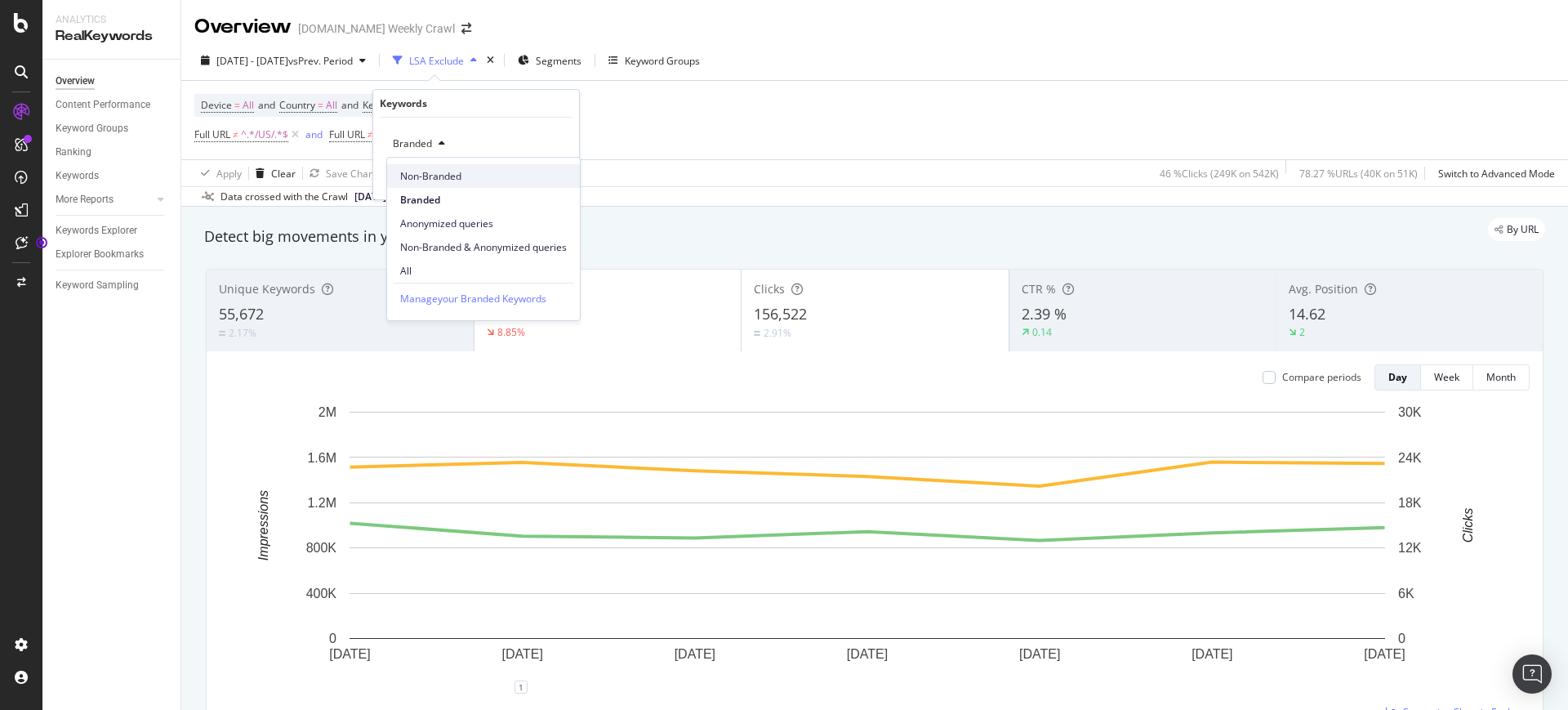
click at [472, 171] on span "Non-Branded" at bounding box center [483, 176] width 167 height 15
click at [561, 179] on div "Apply" at bounding box center [553, 178] width 26 height 14
